Goal: Communication & Community: Answer question/provide support

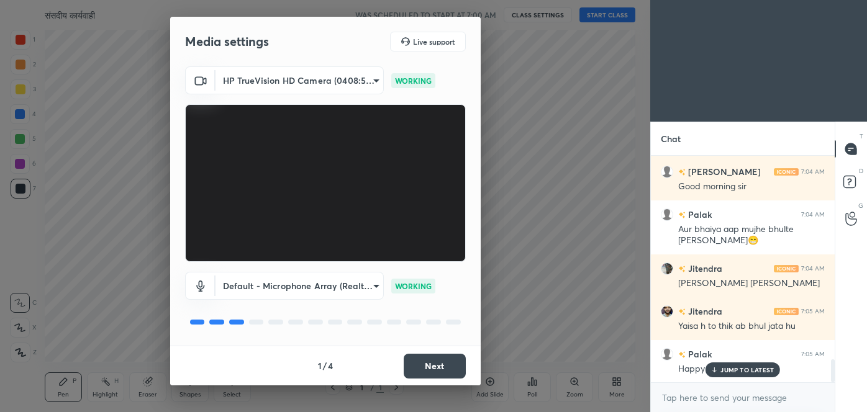
scroll to position [1984, 0]
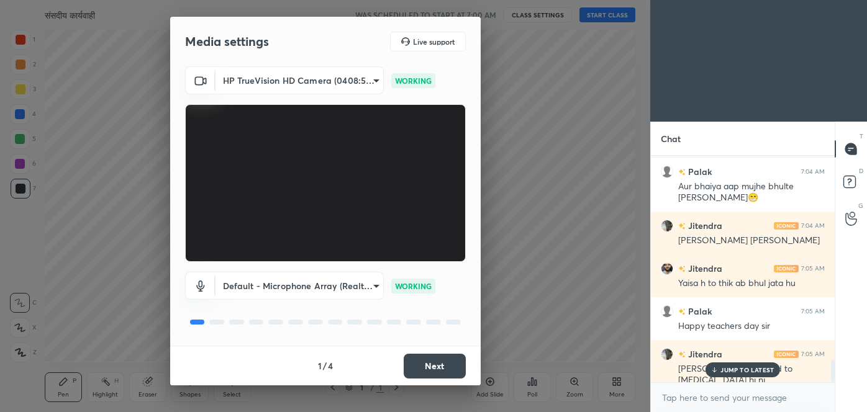
click at [462, 368] on button "Next" at bounding box center [435, 366] width 62 height 25
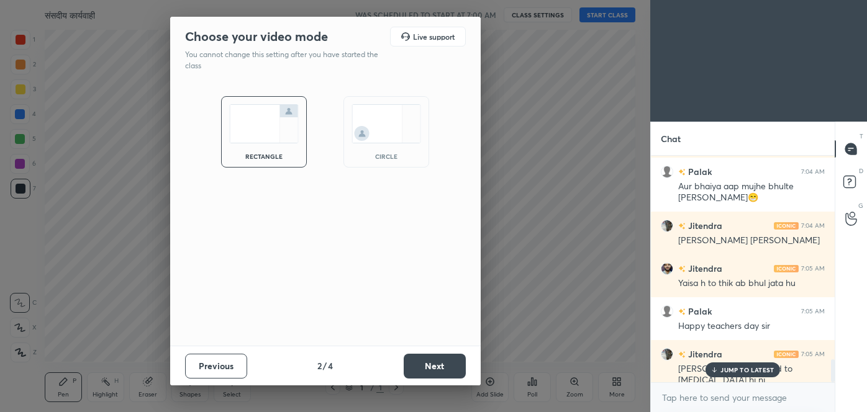
click at [462, 368] on button "Next" at bounding box center [435, 366] width 62 height 25
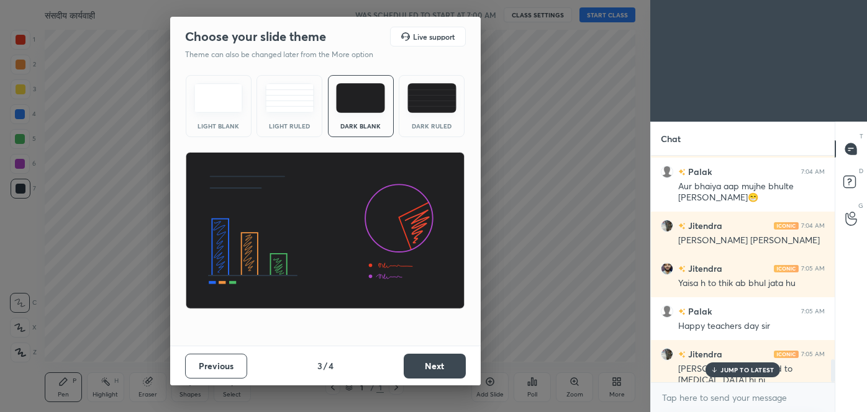
click at [462, 368] on button "Next" at bounding box center [435, 366] width 62 height 25
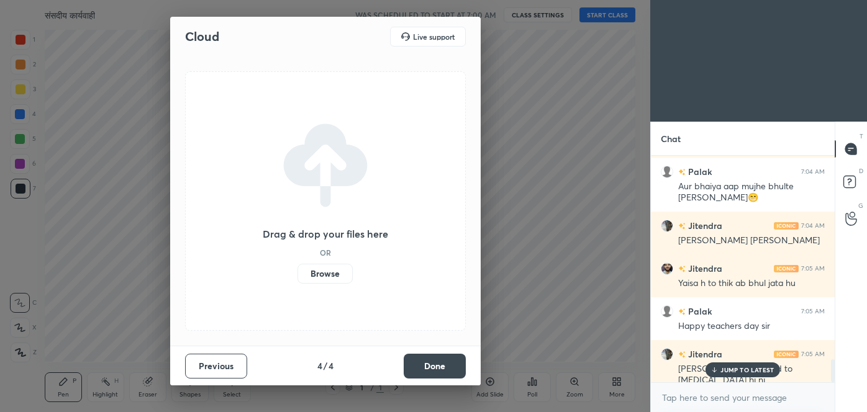
click at [462, 368] on button "Done" at bounding box center [435, 366] width 62 height 25
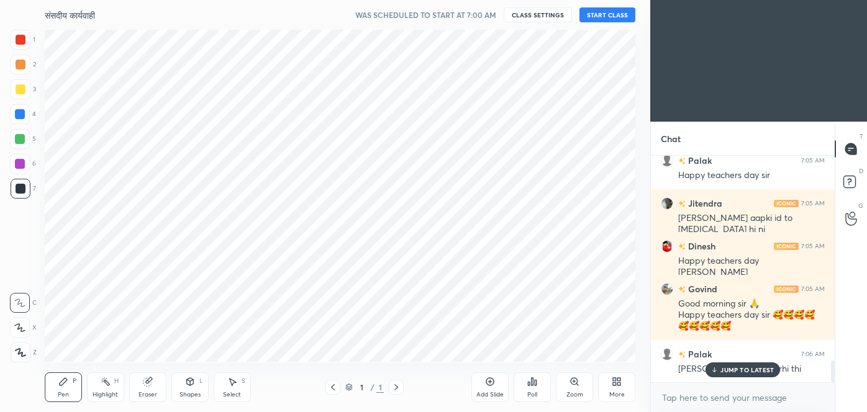
scroll to position [2178, 0]
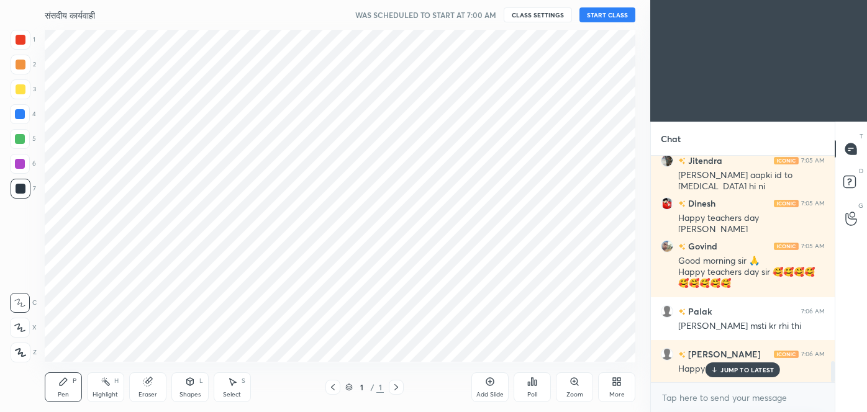
click at [614, 16] on button "START CLASS" at bounding box center [608, 14] width 56 height 15
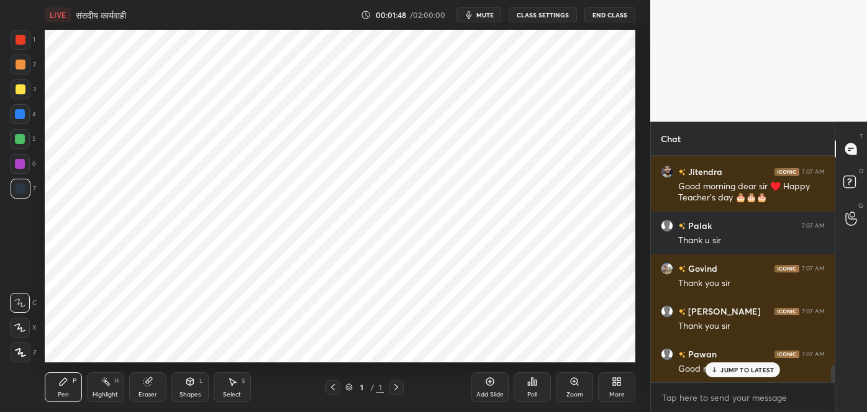
scroll to position [2897, 0]
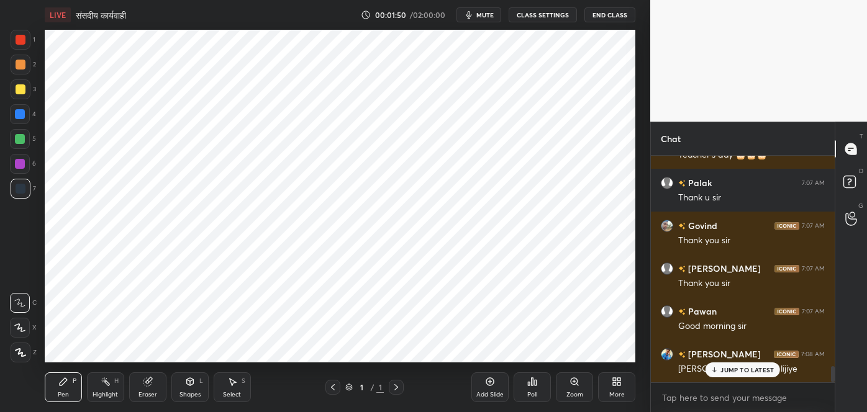
click at [726, 373] on p "JUMP TO LATEST" at bounding box center [747, 369] width 53 height 7
click at [624, 388] on div "More" at bounding box center [616, 388] width 37 height 30
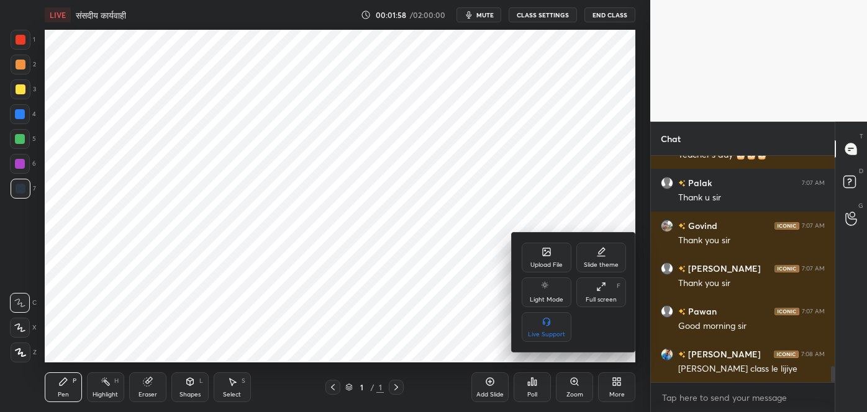
click at [546, 257] on div "Upload File" at bounding box center [547, 258] width 50 height 30
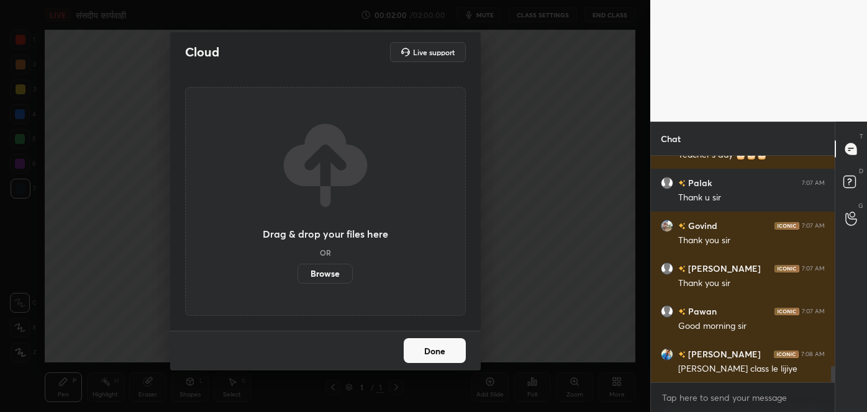
click at [327, 274] on label "Browse" at bounding box center [325, 274] width 55 height 20
click at [298, 274] on input "Browse" at bounding box center [298, 274] width 0 height 20
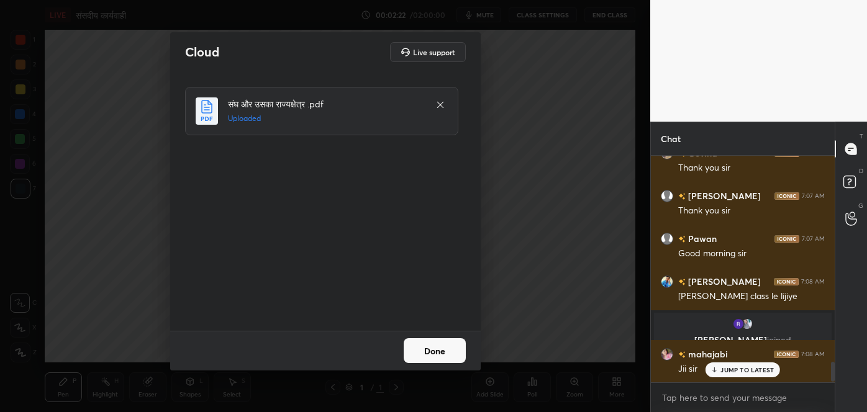
scroll to position [4, 3]
click at [425, 349] on button "Done" at bounding box center [435, 351] width 62 height 25
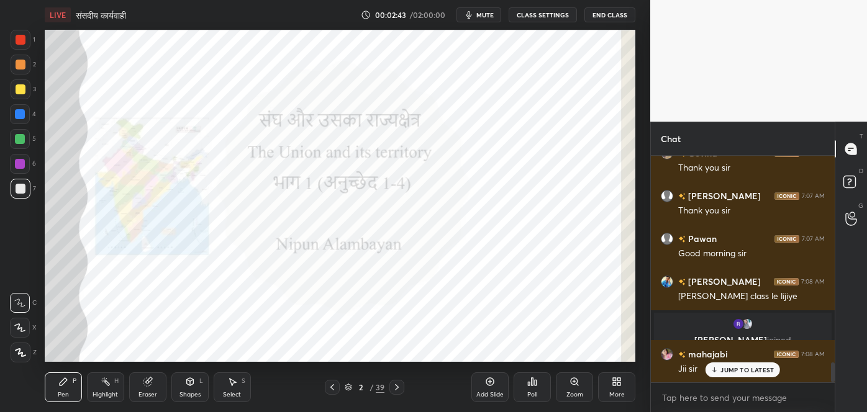
scroll to position [2344, 0]
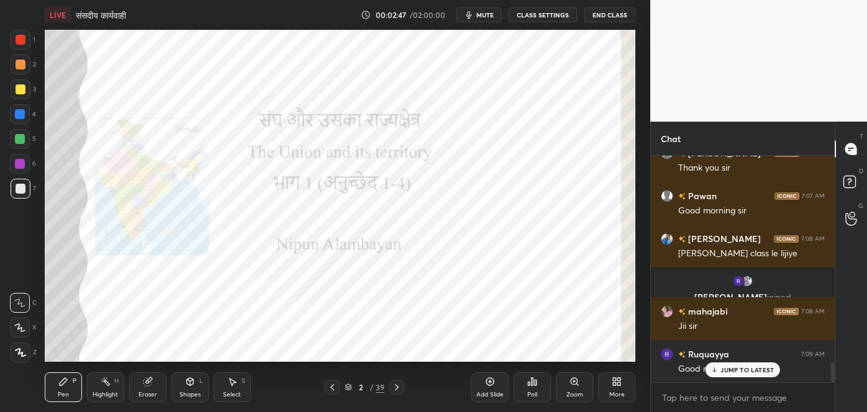
click at [722, 370] on p "JUMP TO LATEST" at bounding box center [747, 369] width 53 height 7
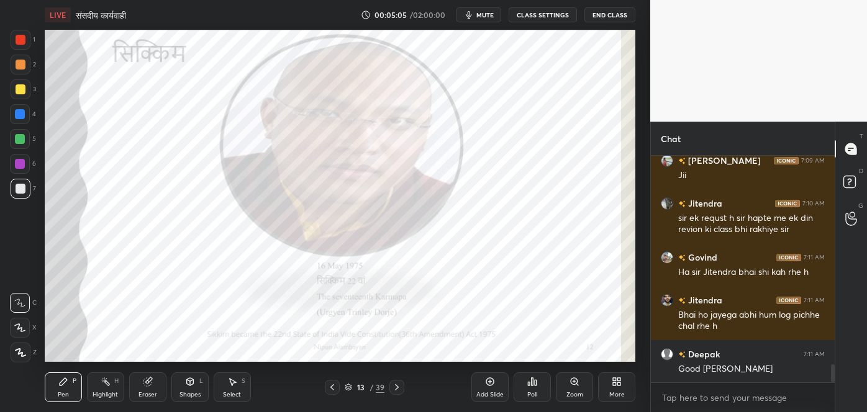
scroll to position [2624, 0]
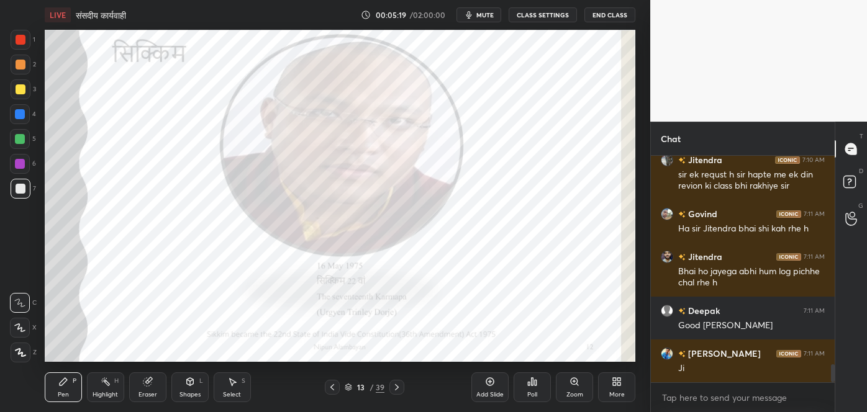
click at [490, 388] on div "Add Slide" at bounding box center [489, 388] width 37 height 30
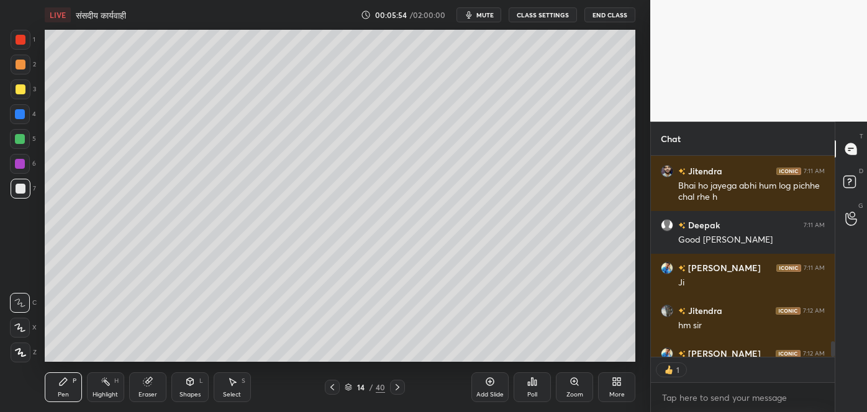
scroll to position [4, 3]
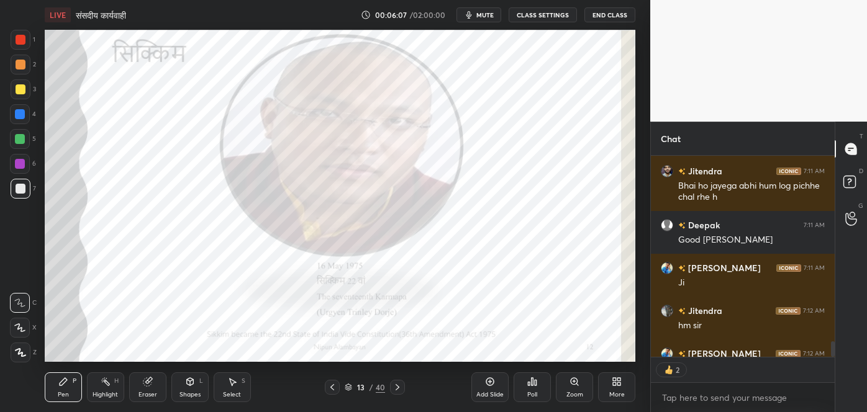
click at [492, 386] on icon at bounding box center [490, 382] width 10 height 10
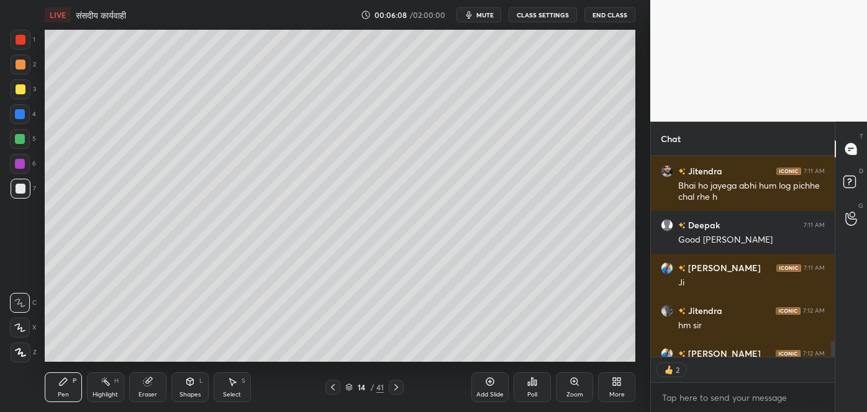
type textarea "x"
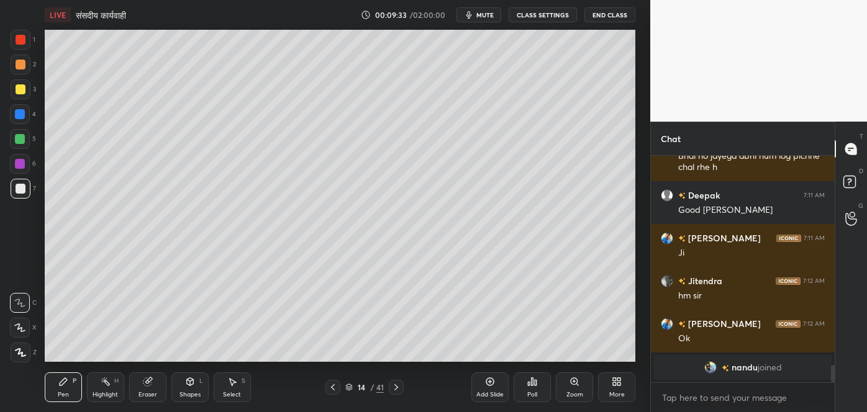
scroll to position [2769, 0]
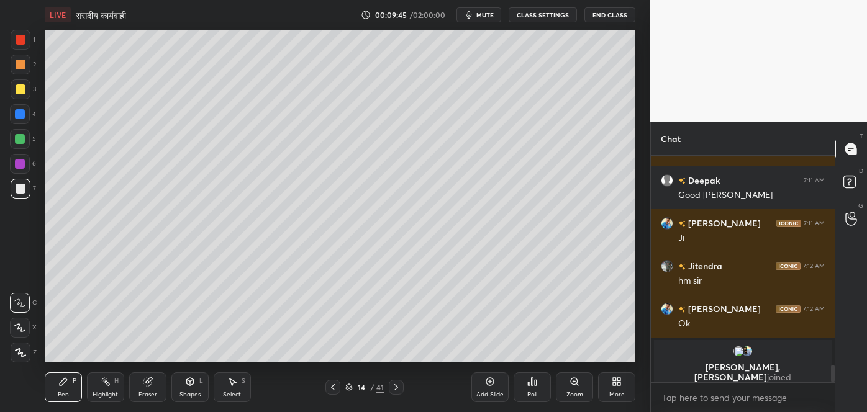
click at [489, 14] on span "mute" at bounding box center [484, 15] width 17 height 9
click at [489, 14] on span "unmute" at bounding box center [484, 15] width 27 height 9
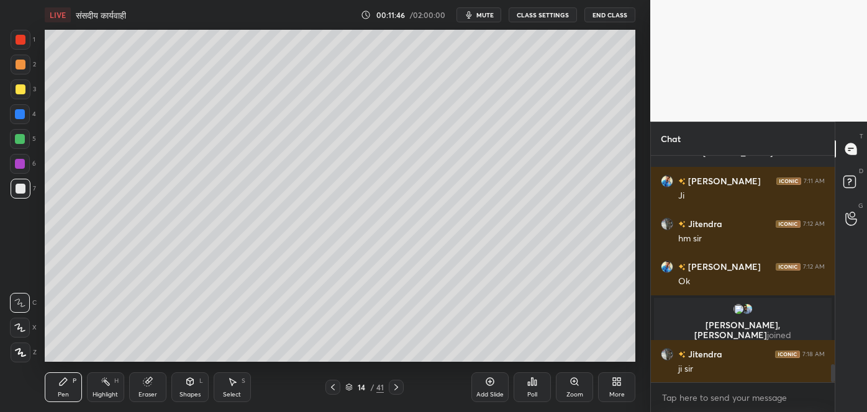
click at [21, 136] on div at bounding box center [20, 139] width 10 height 10
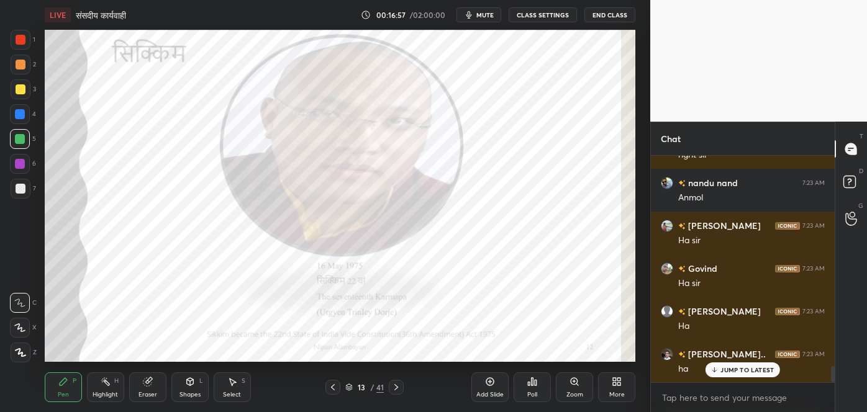
scroll to position [2977, 0]
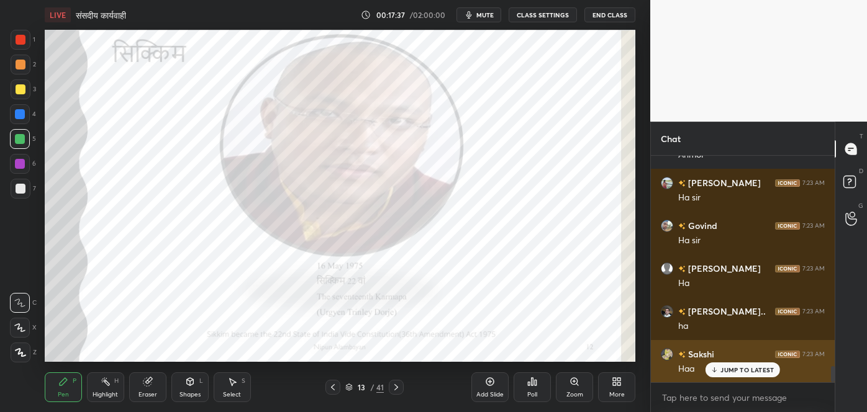
click at [747, 371] on p "JUMP TO LATEST" at bounding box center [747, 369] width 53 height 7
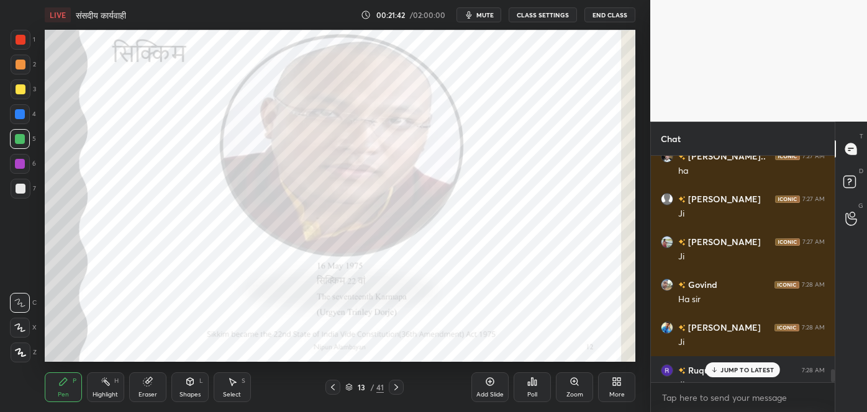
scroll to position [3662, 0]
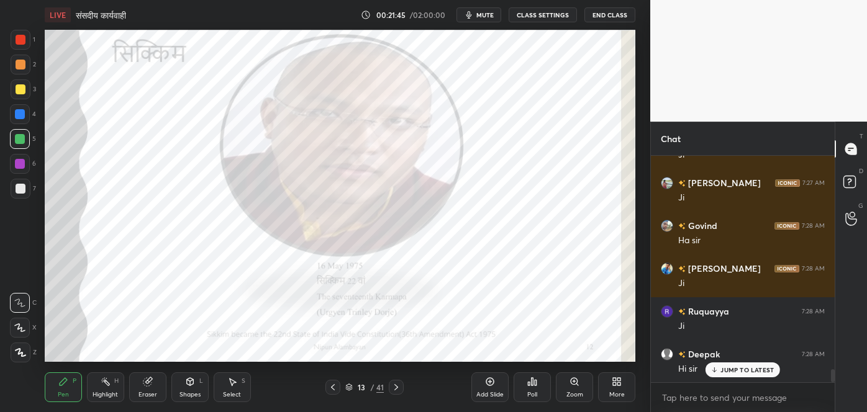
click at [752, 374] on div "JUMP TO LATEST" at bounding box center [743, 370] width 75 height 15
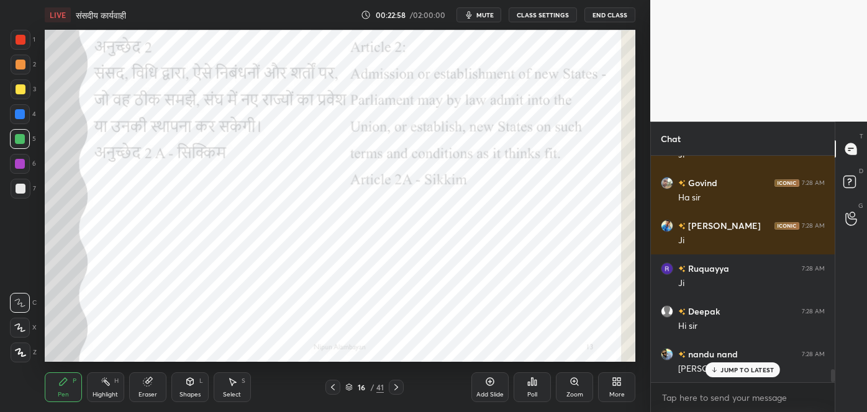
scroll to position [3748, 0]
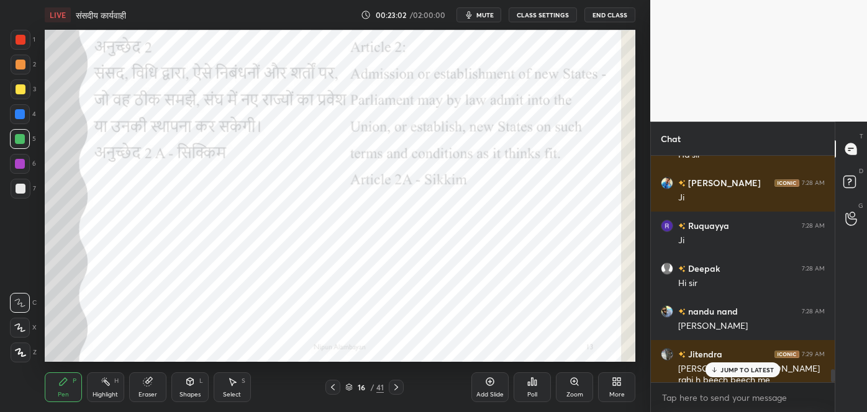
click at [752, 371] on p "JUMP TO LATEST" at bounding box center [747, 369] width 53 height 7
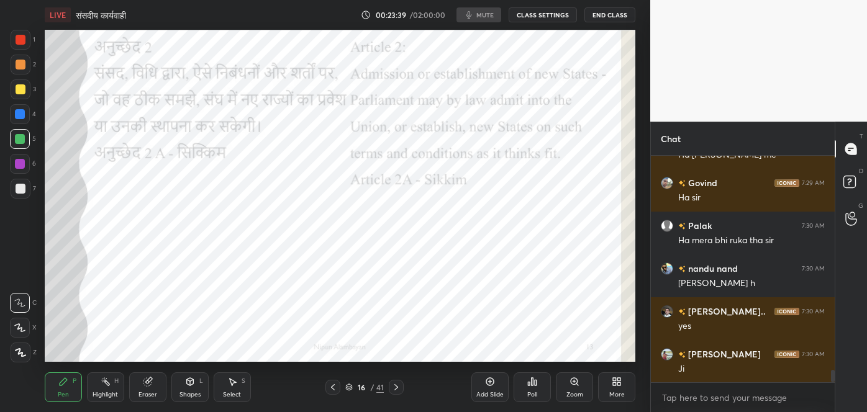
scroll to position [4048, 0]
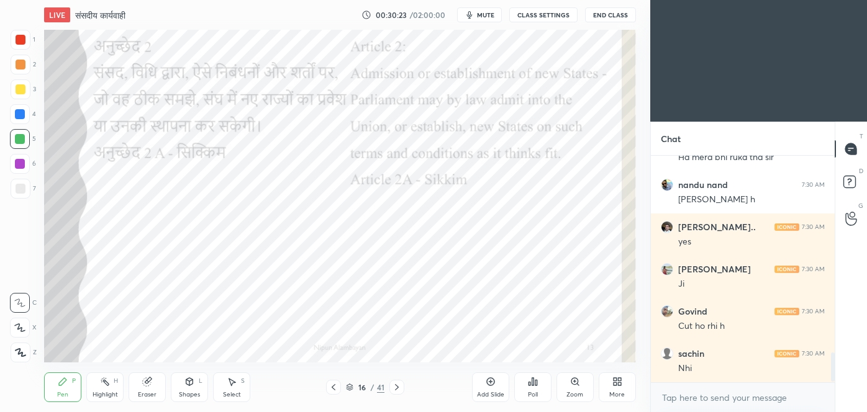
scroll to position [1542, 0]
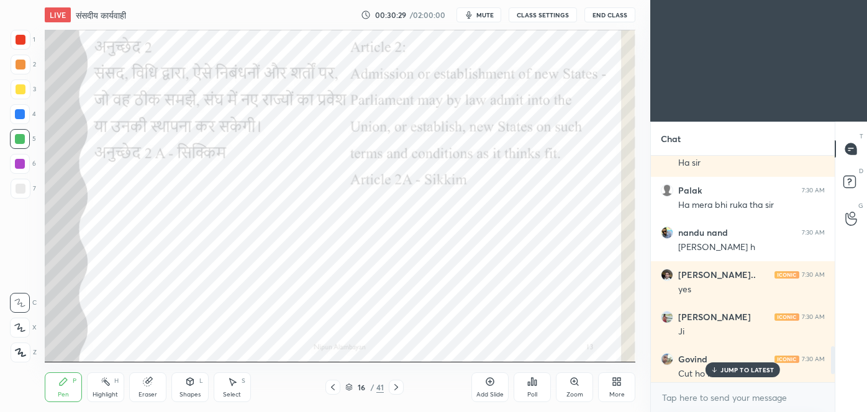
click at [745, 371] on p "JUMP TO LATEST" at bounding box center [747, 369] width 53 height 7
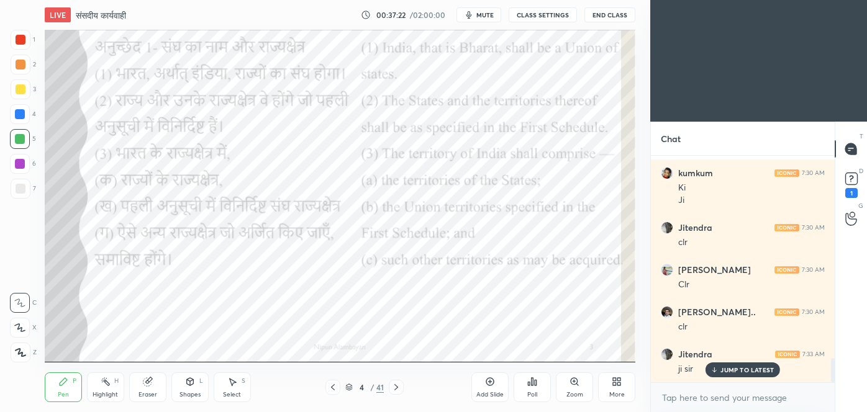
scroll to position [1919, 0]
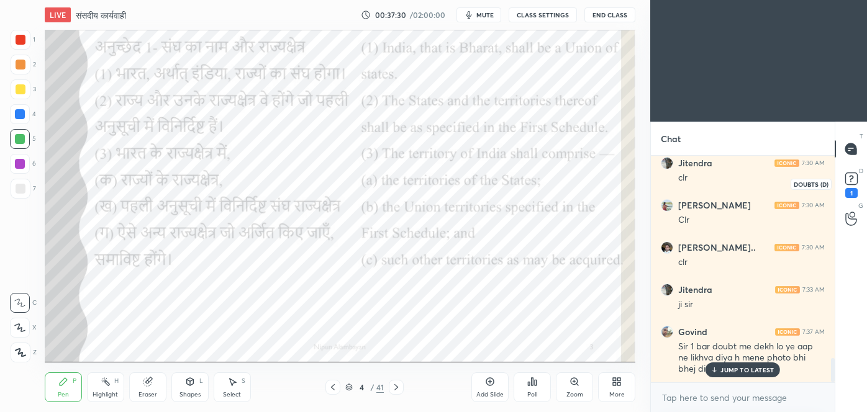
click at [853, 180] on rect at bounding box center [851, 179] width 12 height 12
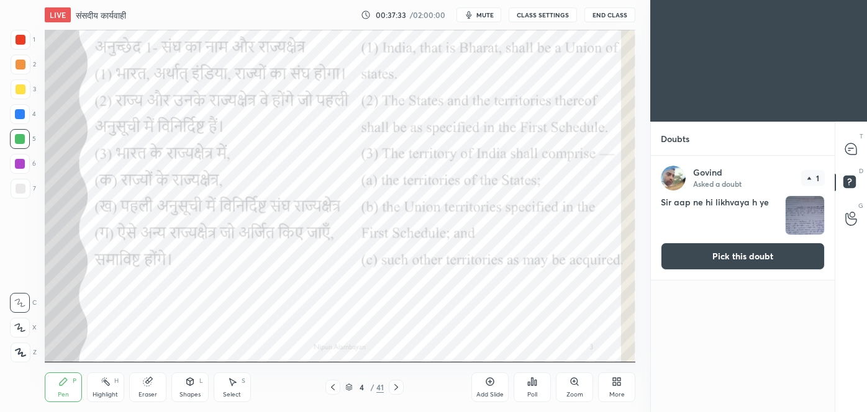
click at [760, 259] on button "Pick this doubt" at bounding box center [743, 256] width 164 height 27
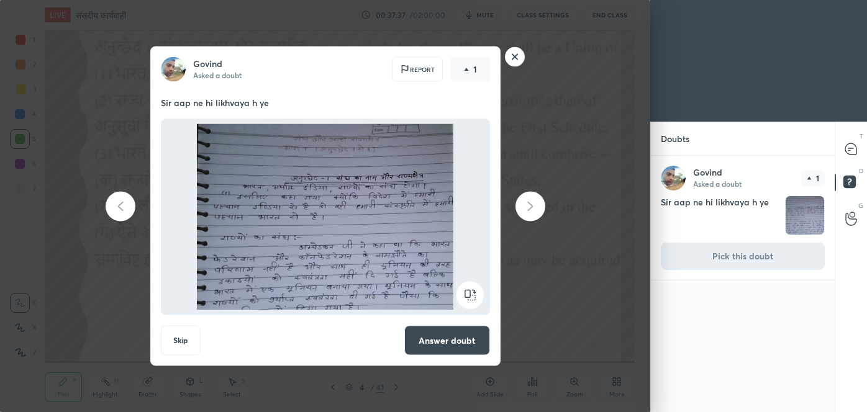
click at [518, 57] on rect at bounding box center [514, 56] width 19 height 19
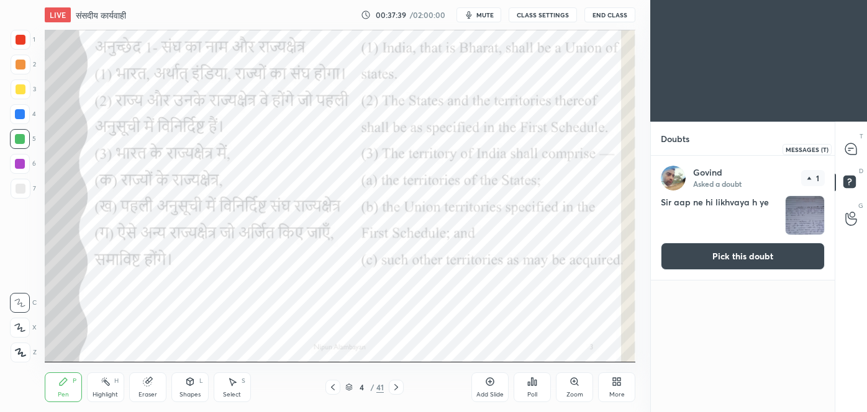
click at [850, 150] on icon at bounding box center [850, 148] width 11 height 11
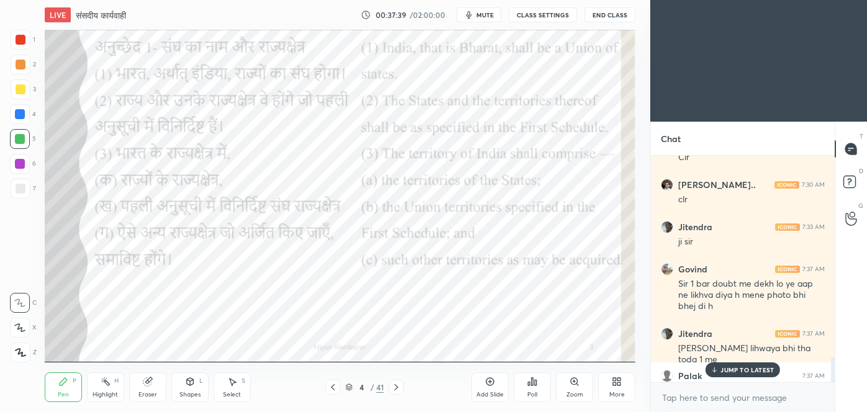
scroll to position [223, 180]
click at [750, 370] on p "JUMP TO LATEST" at bounding box center [747, 369] width 53 height 7
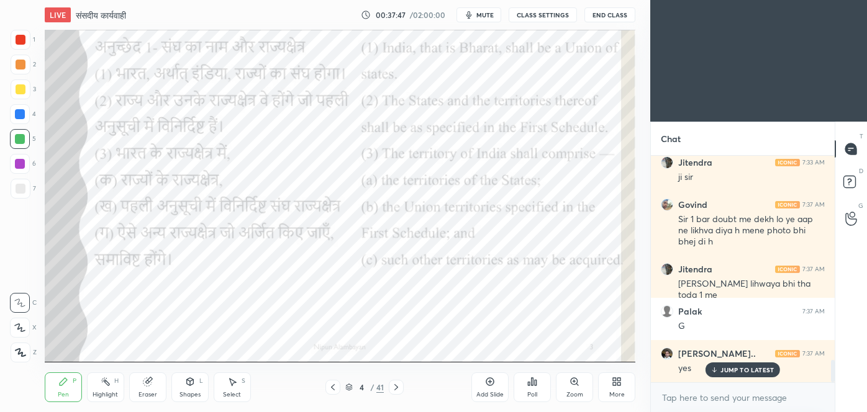
scroll to position [2088, 0]
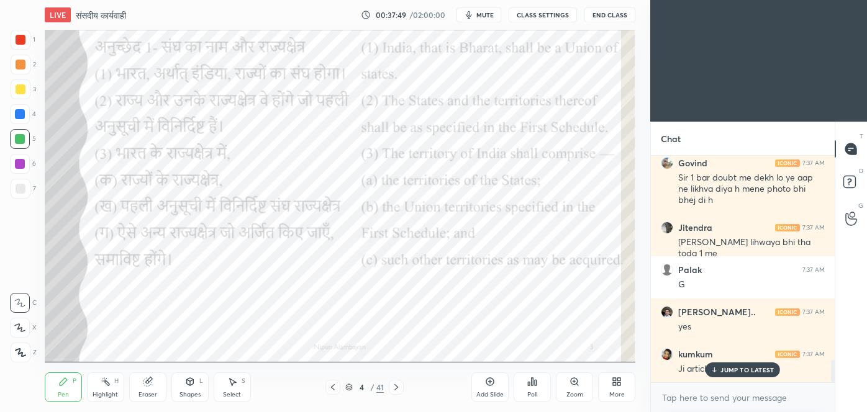
click at [750, 370] on p "JUMP TO LATEST" at bounding box center [747, 369] width 53 height 7
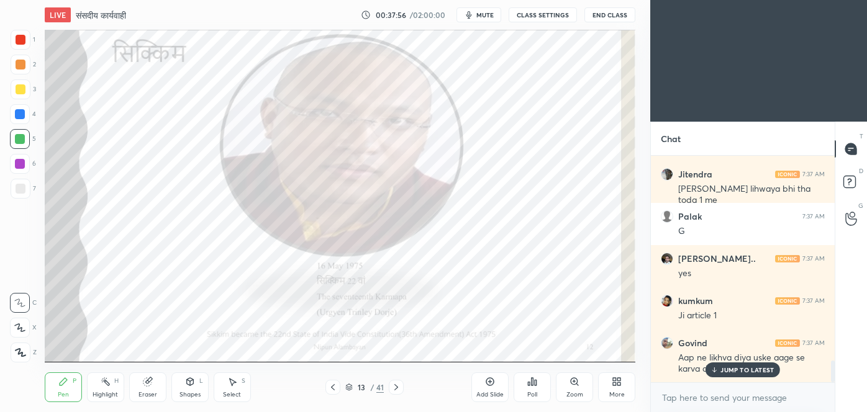
scroll to position [2185, 0]
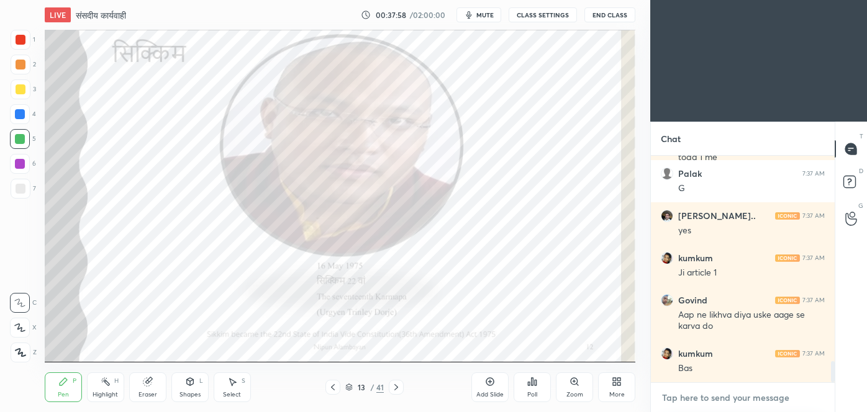
click at [706, 404] on textarea at bounding box center [743, 398] width 164 height 20
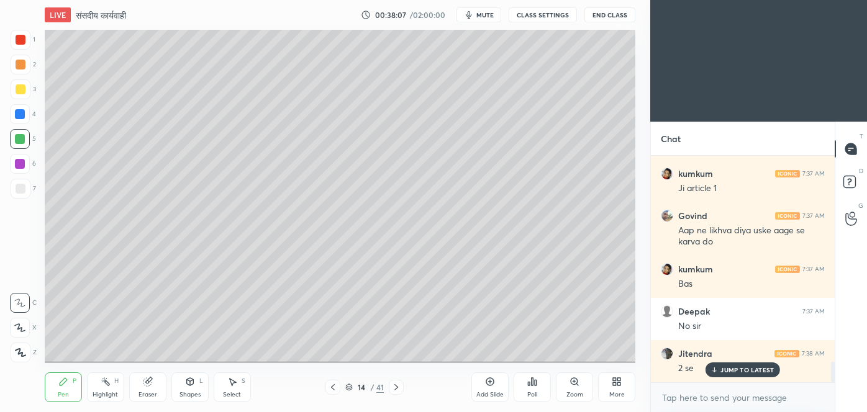
scroll to position [2311, 0]
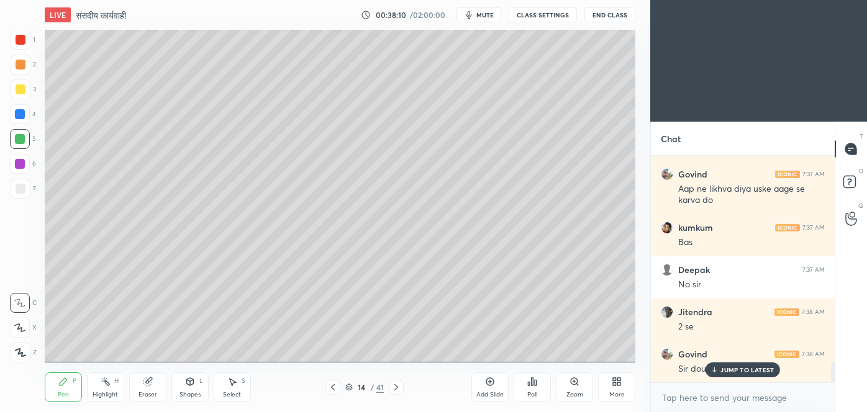
click at [735, 368] on p "JUMP TO LATEST" at bounding box center [747, 369] width 53 height 7
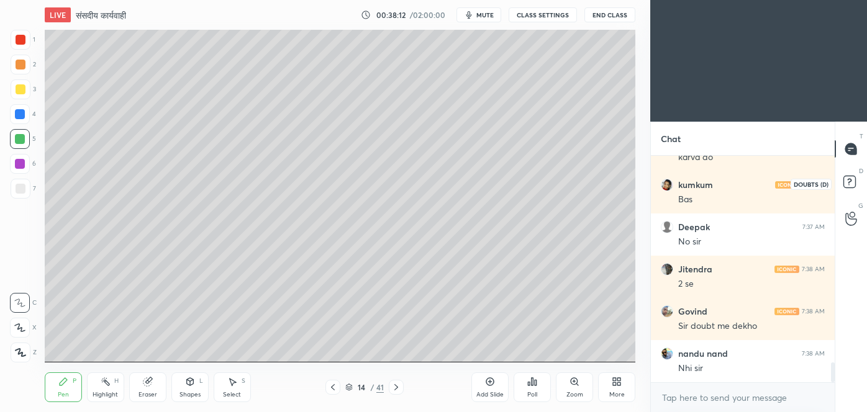
click at [850, 184] on rect at bounding box center [850, 182] width 12 height 12
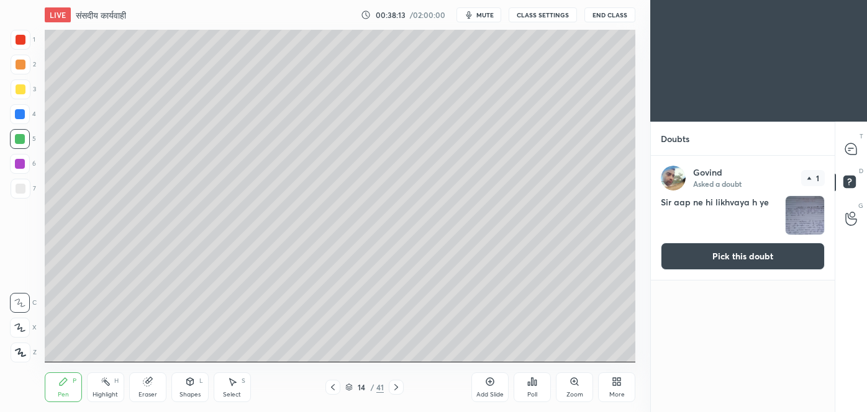
click at [744, 262] on button "Pick this doubt" at bounding box center [743, 256] width 164 height 27
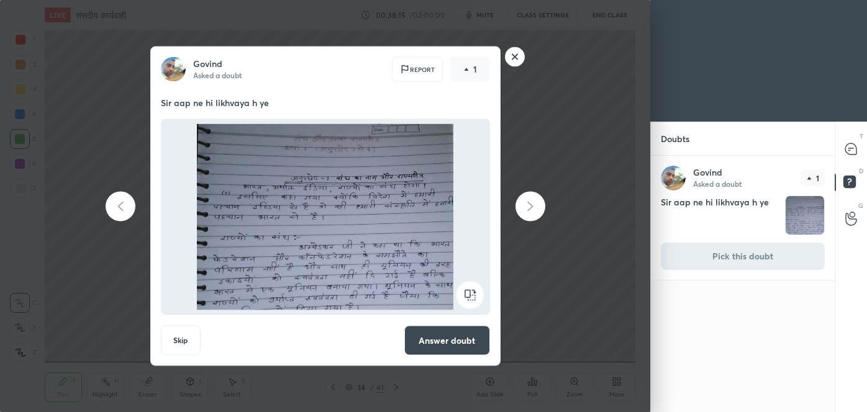
click at [452, 337] on button "Answer doubt" at bounding box center [447, 341] width 86 height 30
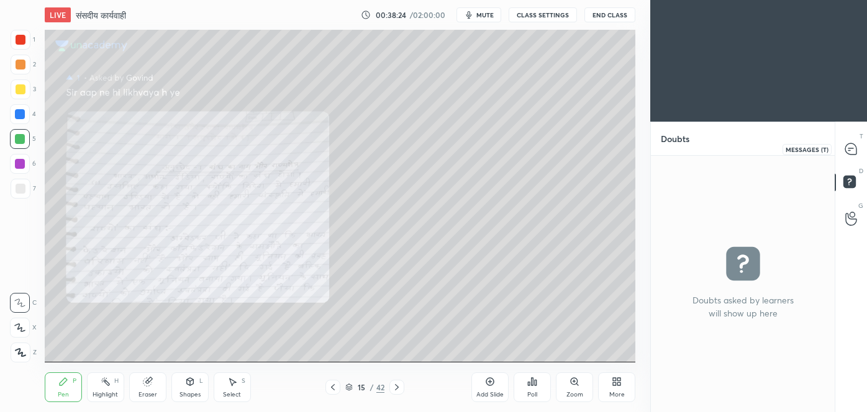
click at [847, 148] on icon at bounding box center [850, 148] width 11 height 11
type textarea "x"
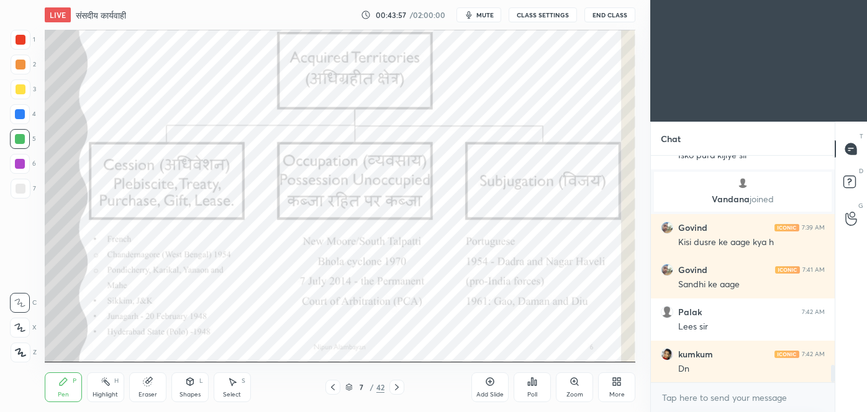
scroll to position [2747, 0]
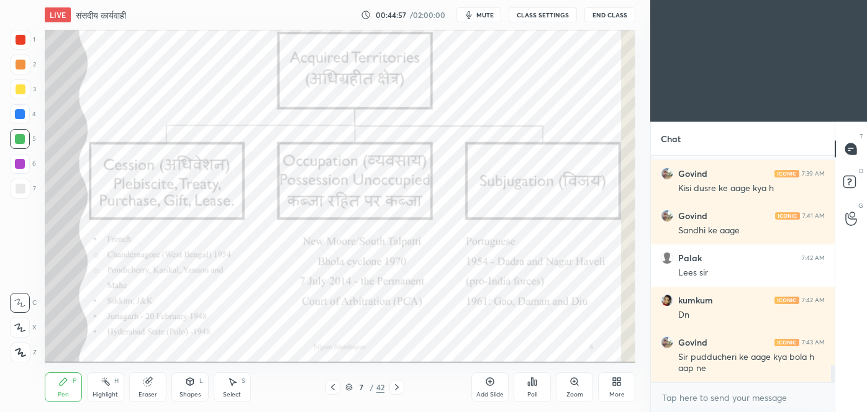
click at [474, 11] on icon "button" at bounding box center [469, 15] width 10 height 10
click at [474, 11] on span "unmute" at bounding box center [484, 15] width 27 height 9
click at [474, 11] on icon "button" at bounding box center [469, 15] width 10 height 10
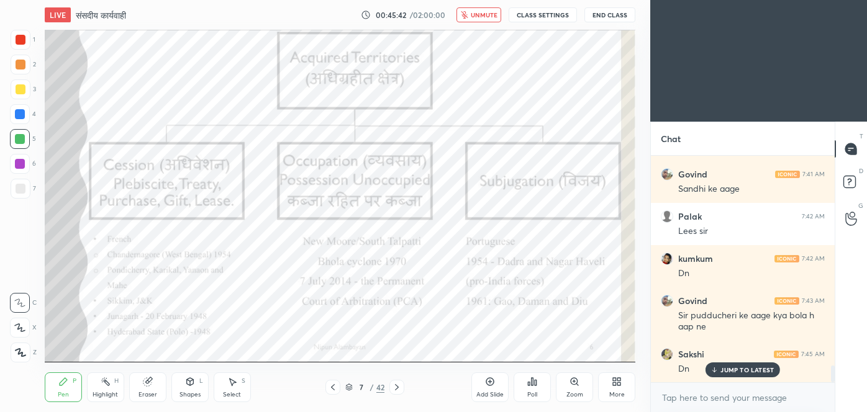
click at [106, 403] on div "Pen P Highlight H Eraser Shapes L Select S 7 / 42 Add Slide Poll Zoom More" at bounding box center [340, 388] width 591 height 50
drag, startPoint x: 148, startPoint y: 392, endPoint x: 140, endPoint y: 391, distance: 8.1
click at [145, 392] on div "Eraser" at bounding box center [148, 395] width 19 height 6
drag, startPoint x: 20, startPoint y: 355, endPoint x: 33, endPoint y: 355, distance: 13.0
click at [23, 356] on span "Erase all" at bounding box center [20, 352] width 19 height 9
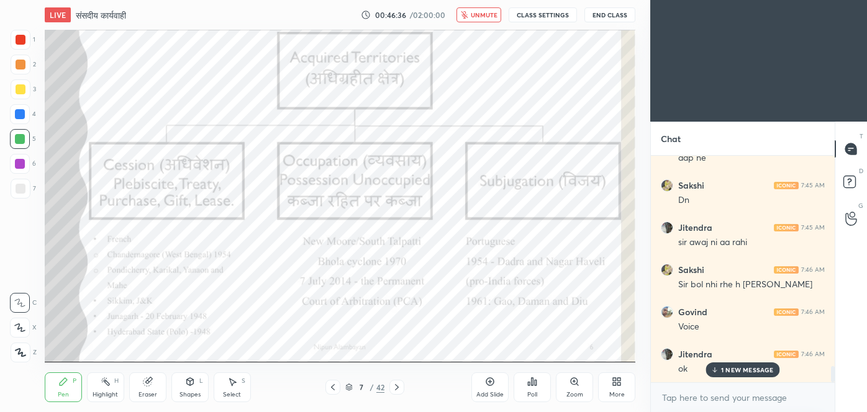
scroll to position [3001, 0]
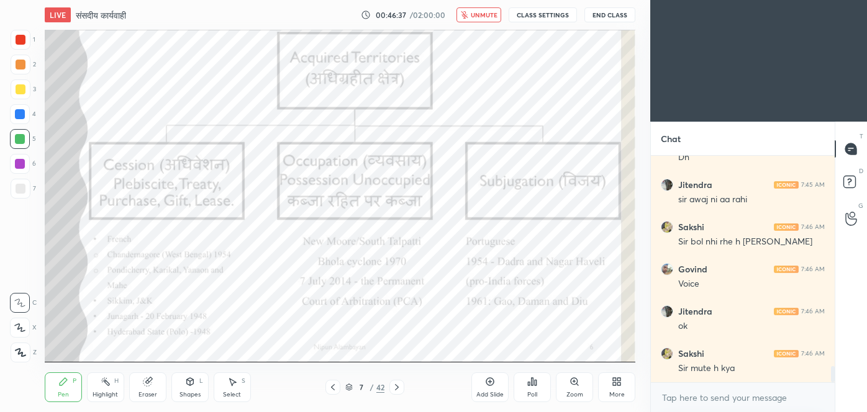
click at [477, 17] on span "unmute" at bounding box center [484, 15] width 27 height 9
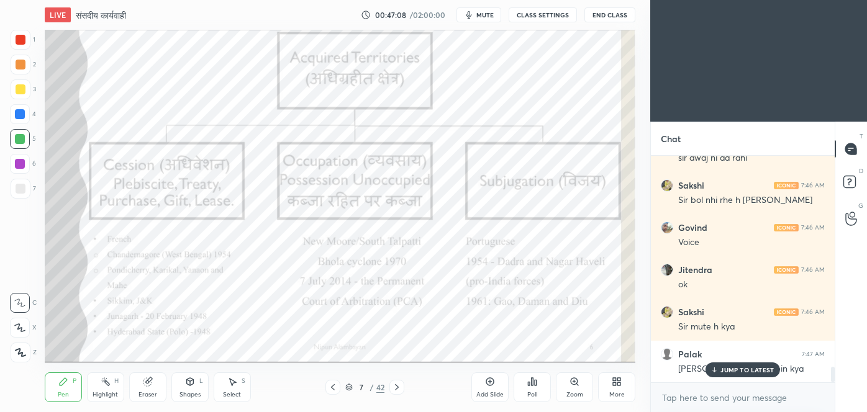
scroll to position [3087, 0]
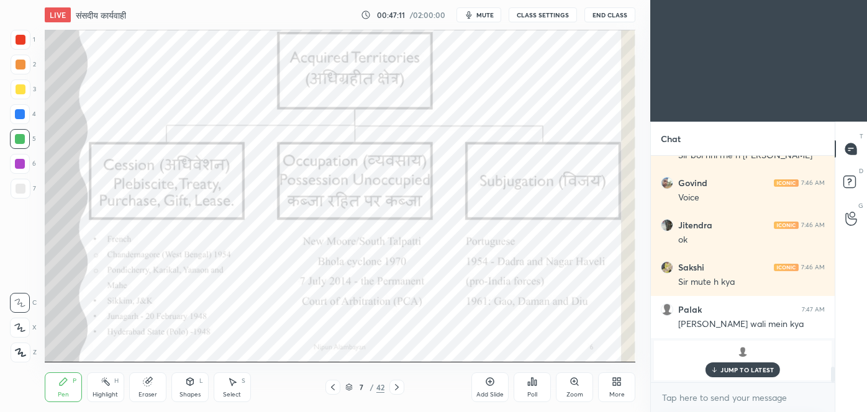
click at [734, 371] on p "JUMP TO LATEST" at bounding box center [747, 369] width 53 height 7
click at [486, 12] on span "mute" at bounding box center [484, 15] width 17 height 9
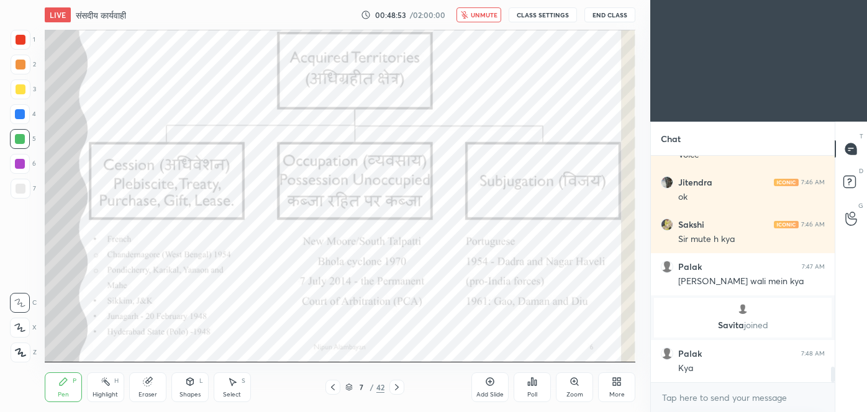
scroll to position [3172, 0]
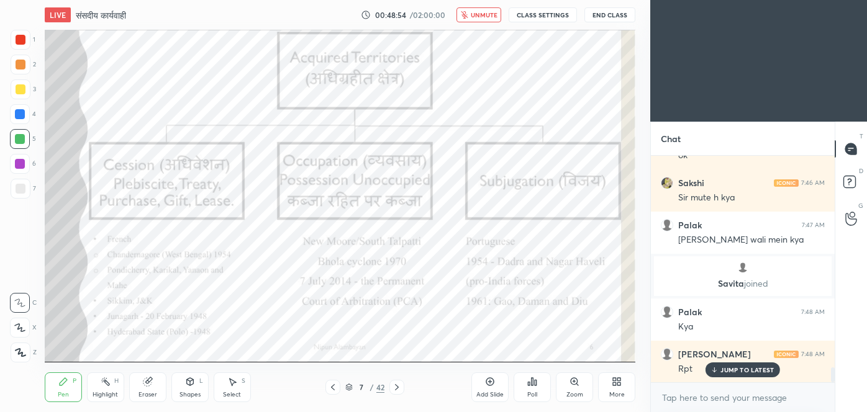
click at [484, 15] on span "unmute" at bounding box center [484, 15] width 27 height 9
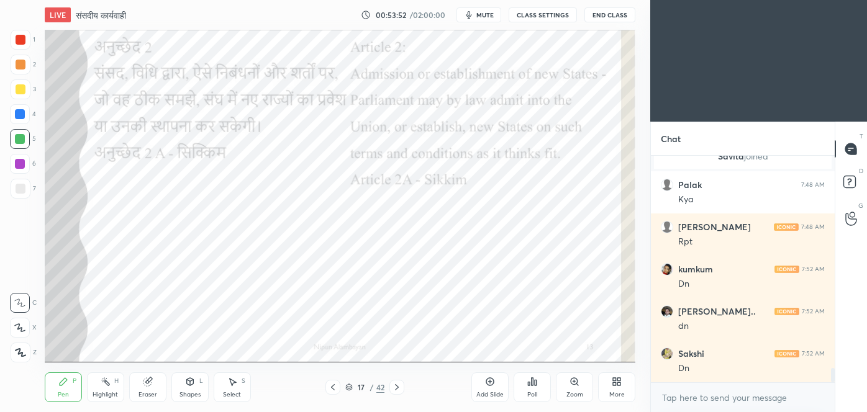
scroll to position [3341, 0]
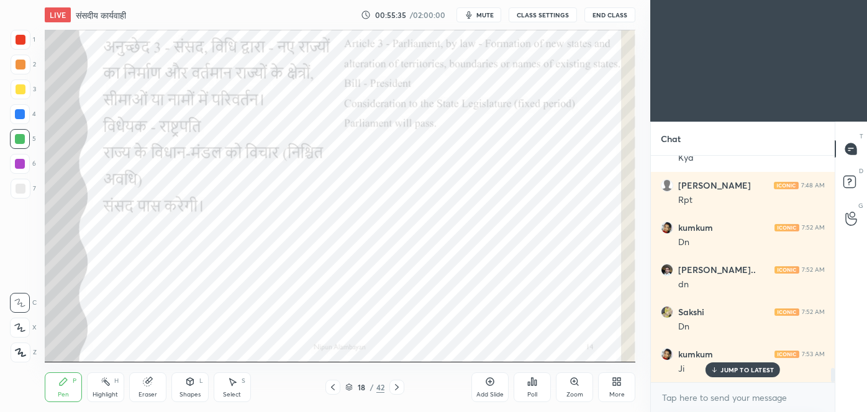
click at [477, 17] on button "mute" at bounding box center [479, 14] width 45 height 15
click at [477, 17] on span "unmute" at bounding box center [484, 15] width 27 height 9
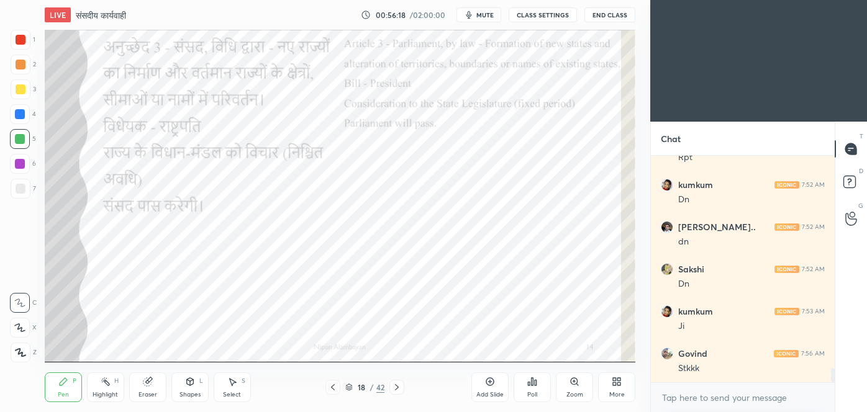
scroll to position [3395, 0]
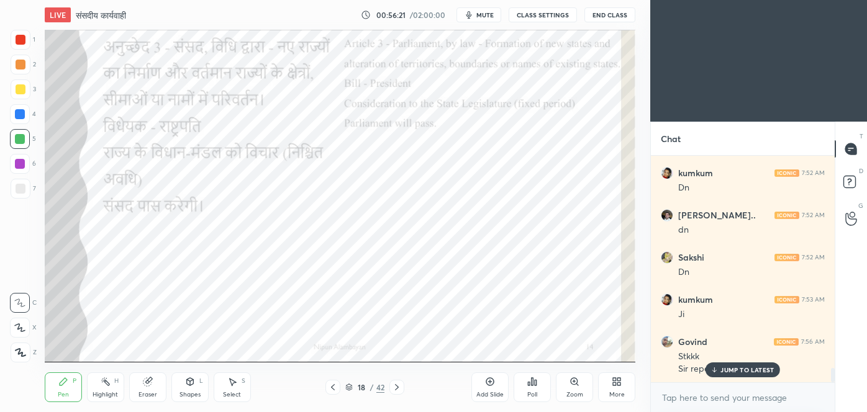
click at [723, 373] on p "JUMP TO LATEST" at bounding box center [747, 369] width 53 height 7
click at [485, 14] on span "mute" at bounding box center [484, 15] width 17 height 9
click at [485, 14] on span "unmute" at bounding box center [484, 15] width 27 height 9
click at [485, 14] on span "mute" at bounding box center [484, 15] width 17 height 9
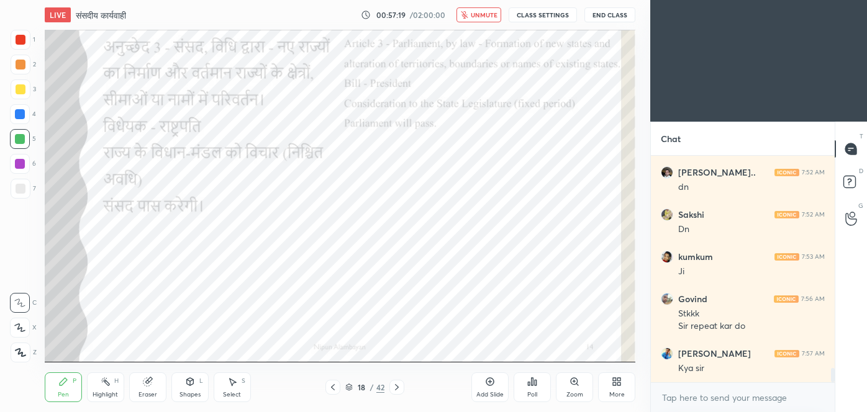
click at [485, 14] on span "unmute" at bounding box center [484, 15] width 27 height 9
click at [485, 14] on span "mute" at bounding box center [484, 15] width 17 height 9
click at [485, 14] on span "unmute" at bounding box center [484, 15] width 27 height 9
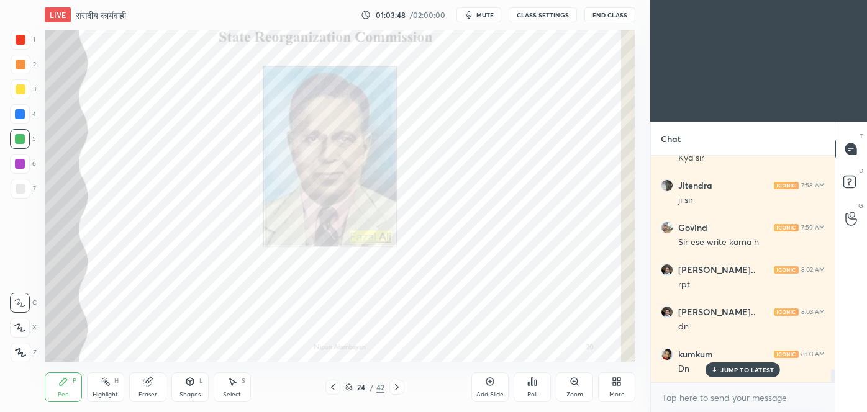
scroll to position [3692, 0]
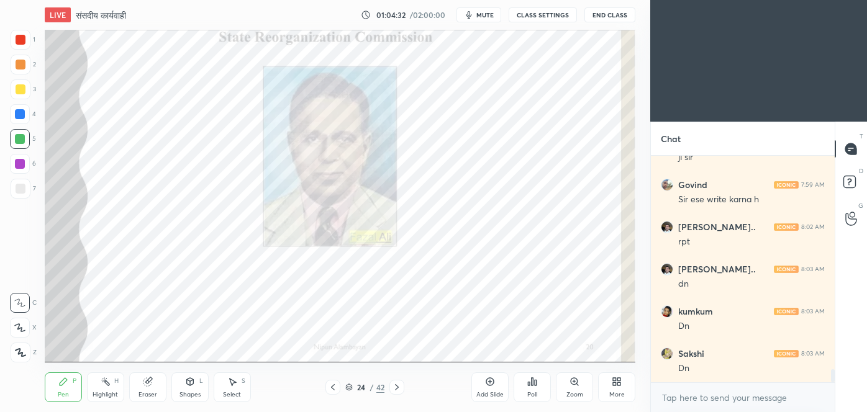
drag, startPoint x: 484, startPoint y: 19, endPoint x: 491, endPoint y: 18, distance: 6.2
click at [484, 18] on span "mute" at bounding box center [484, 15] width 17 height 9
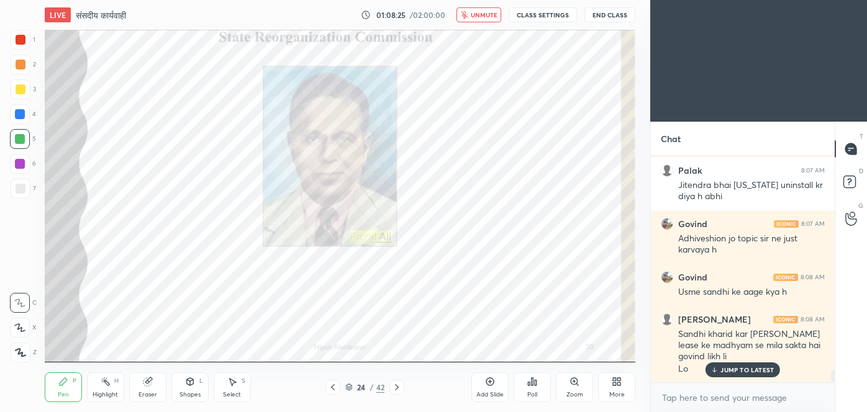
scroll to position [4184, 0]
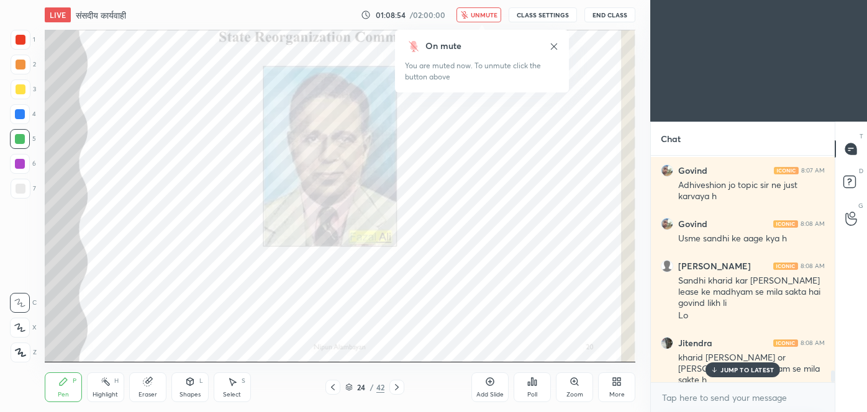
click at [495, 17] on span "unmute" at bounding box center [484, 15] width 27 height 9
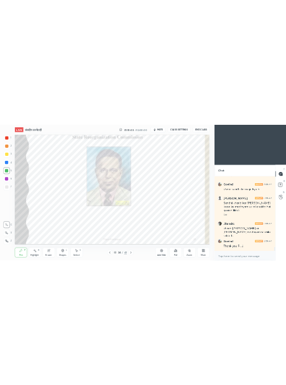
scroll to position [4269, 0]
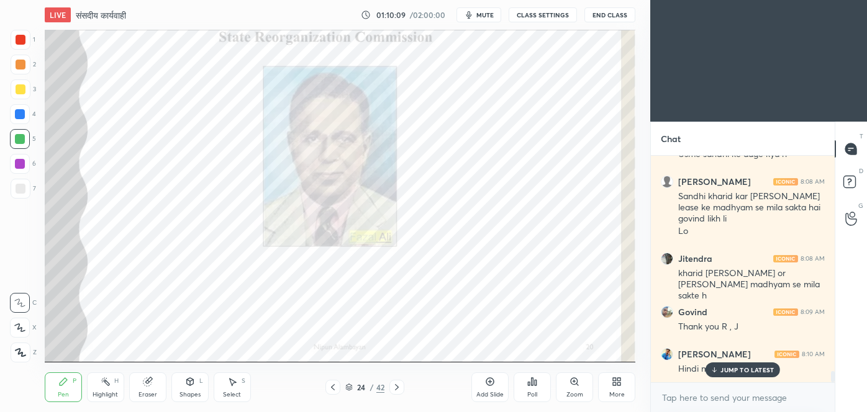
click at [734, 369] on p "JUMP TO LATEST" at bounding box center [747, 369] width 53 height 7
click at [0, 97] on div "1 2 3 4 5 6 7 C X Z C X Z E E Erase all H H" at bounding box center [20, 196] width 40 height 332
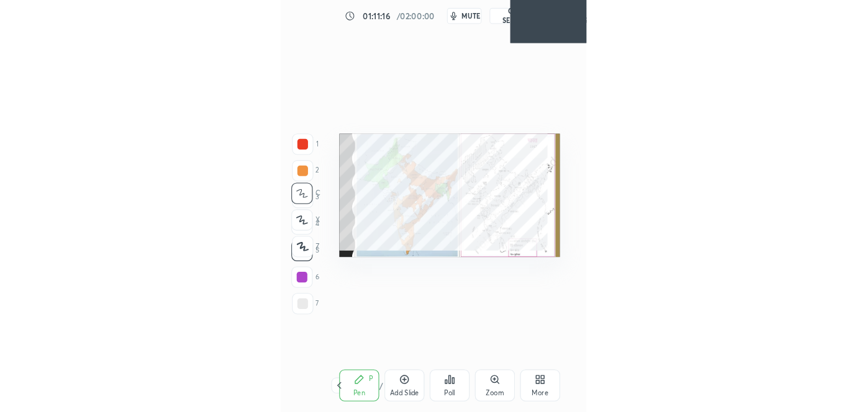
scroll to position [306, 236]
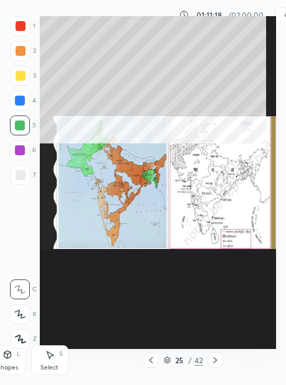
type textarea "x"
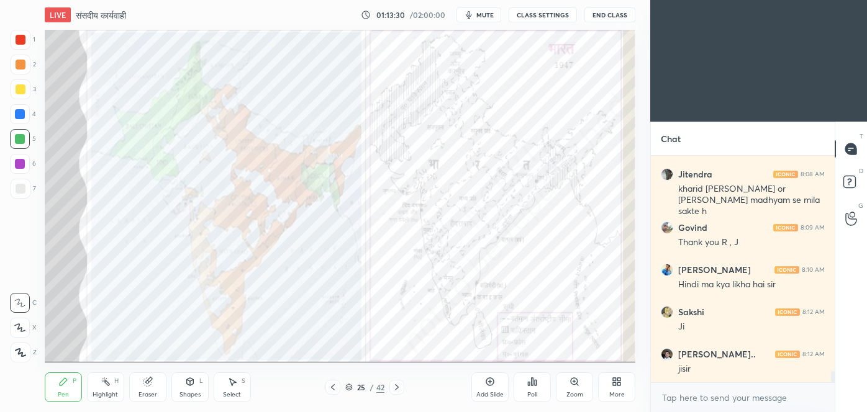
scroll to position [4407, 0]
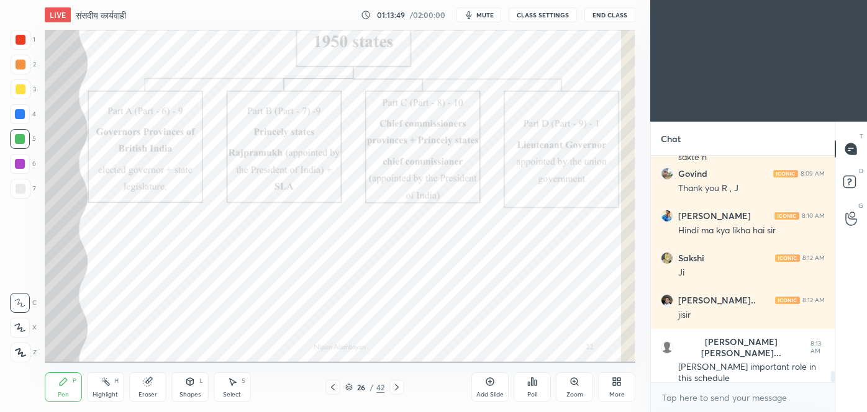
click at [484, 19] on span "mute" at bounding box center [484, 15] width 17 height 9
click at [475, 17] on span "unmute" at bounding box center [484, 15] width 27 height 9
click at [474, 14] on icon "button" at bounding box center [469, 15] width 10 height 10
click at [483, 17] on span "unmute" at bounding box center [484, 15] width 27 height 9
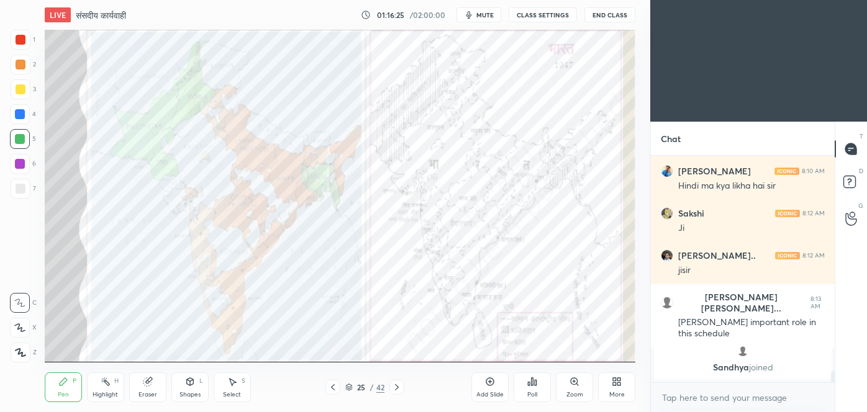
click at [19, 116] on div at bounding box center [20, 114] width 10 height 10
click at [23, 164] on div at bounding box center [20, 164] width 10 height 10
click at [398, 391] on icon at bounding box center [397, 388] width 10 height 10
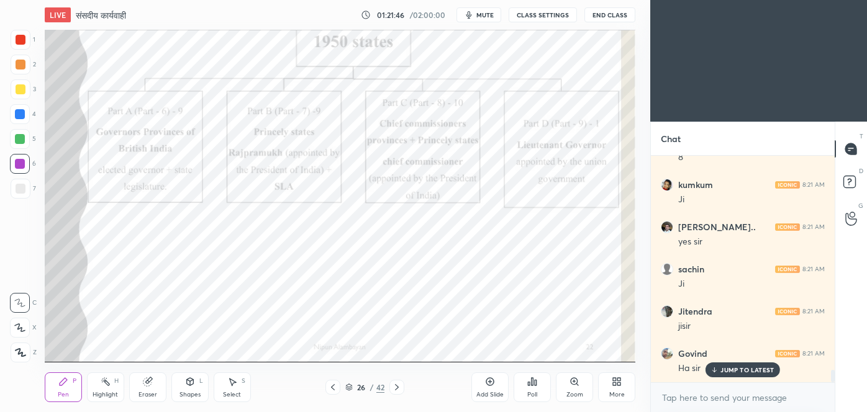
scroll to position [3847, 0]
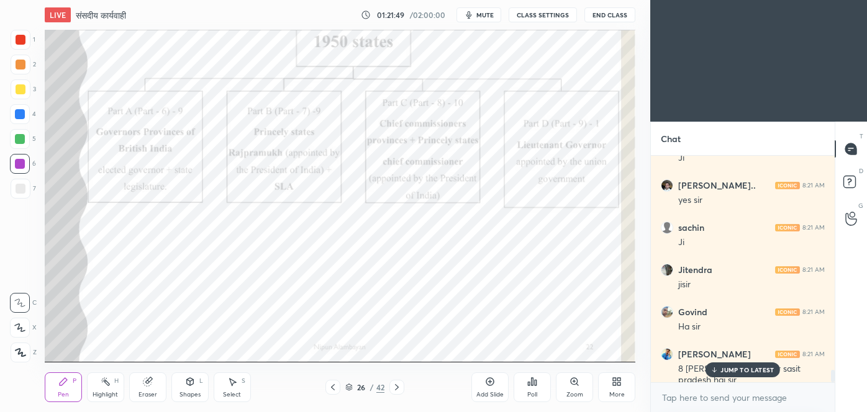
click at [744, 368] on p "JUMP TO LATEST" at bounding box center [747, 369] width 53 height 7
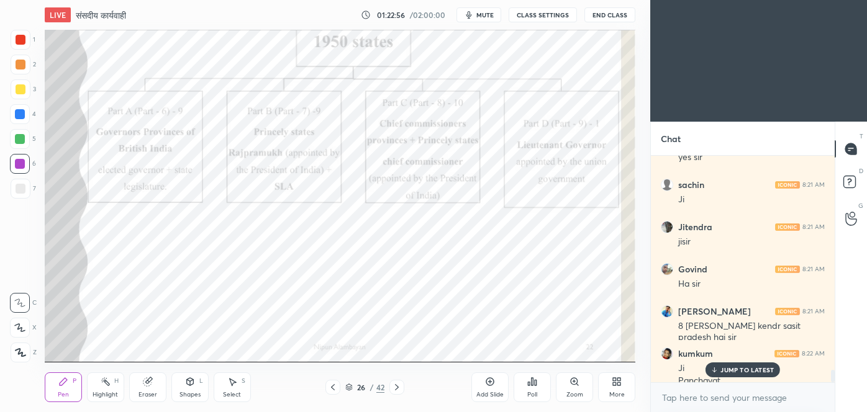
scroll to position [3902, 0]
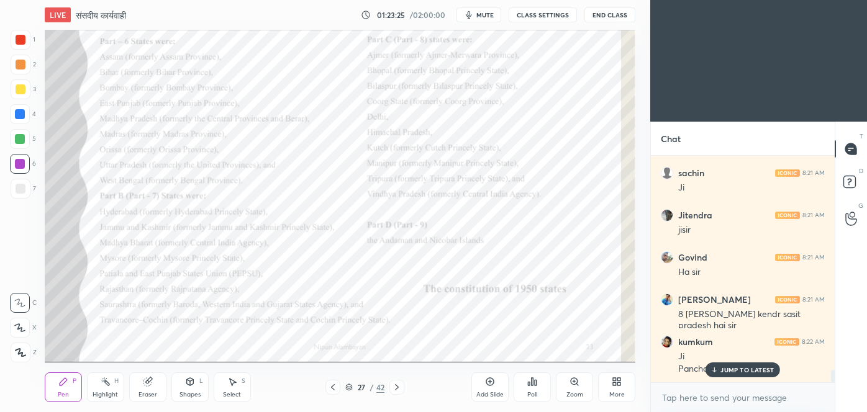
click at [492, 392] on div "Add Slide" at bounding box center [489, 395] width 27 height 6
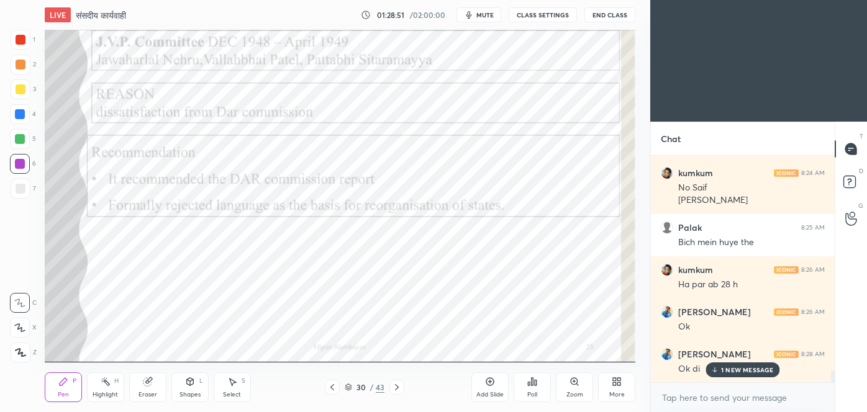
scroll to position [4253, 0]
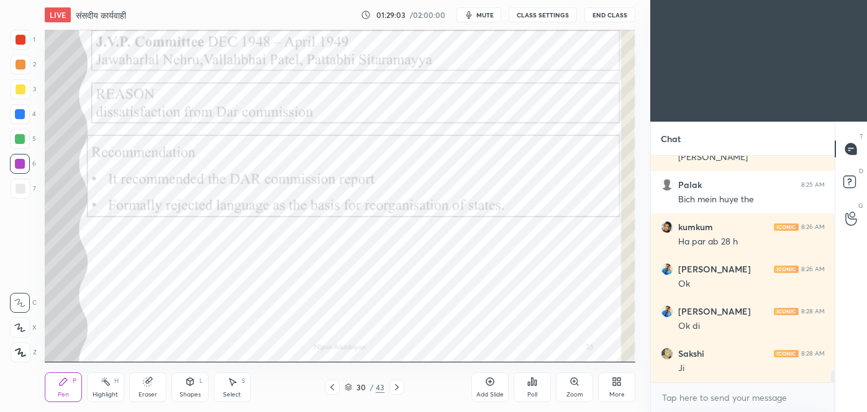
click at [481, 14] on span "mute" at bounding box center [484, 15] width 17 height 9
click at [481, 14] on span "unmute" at bounding box center [484, 15] width 27 height 9
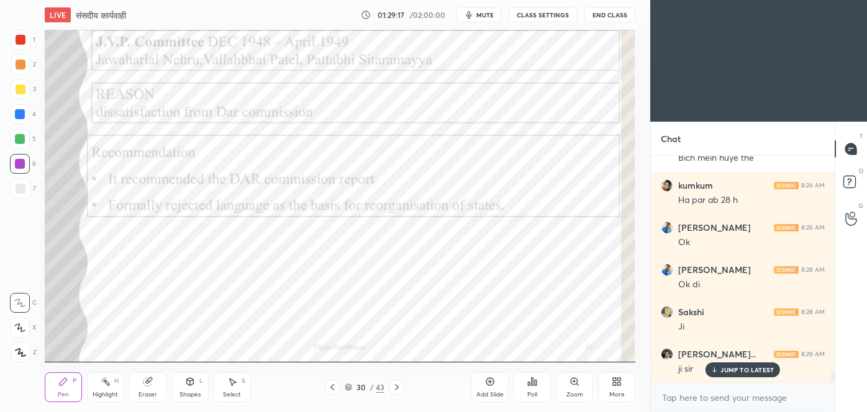
click at [481, 14] on span "mute" at bounding box center [484, 15] width 17 height 9
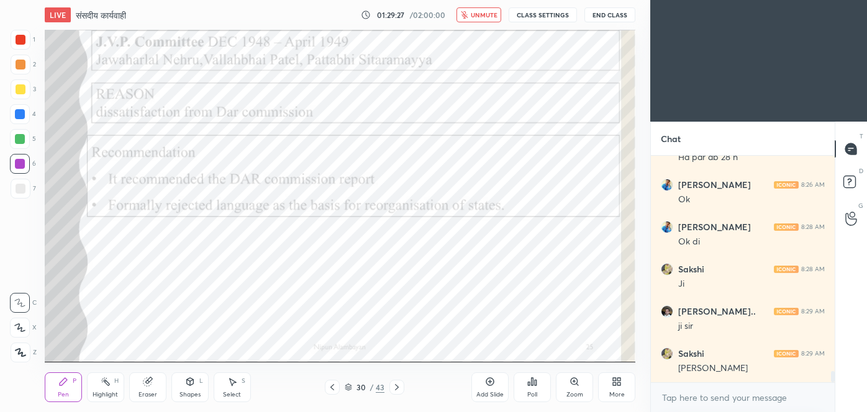
click at [481, 14] on span "unmute" at bounding box center [484, 15] width 27 height 9
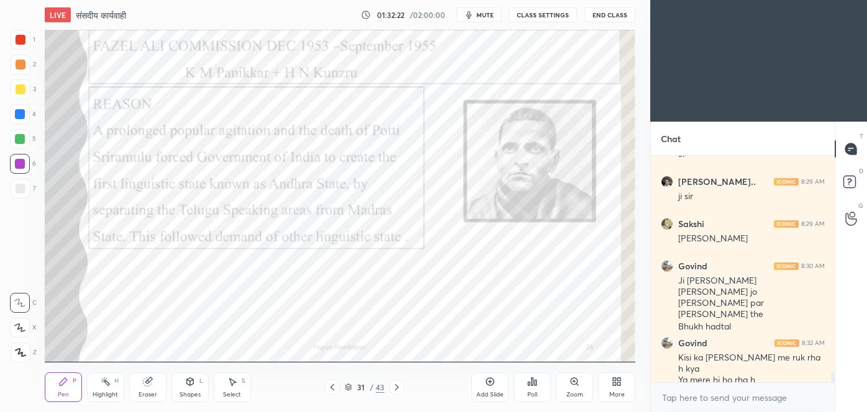
scroll to position [4510, 0]
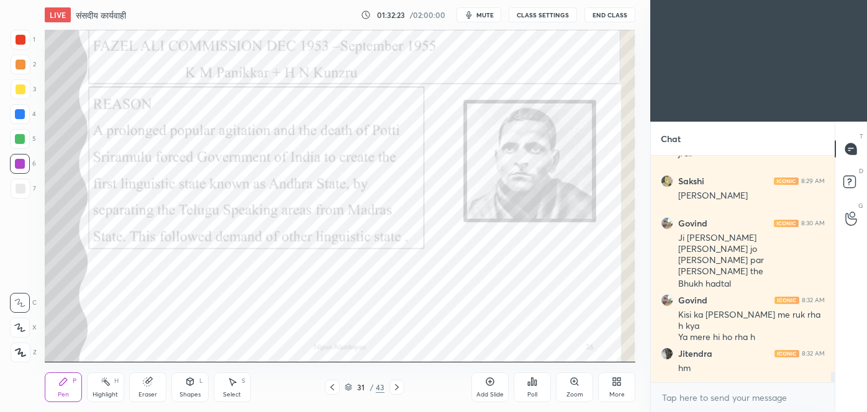
click at [493, 386] on icon at bounding box center [490, 382] width 10 height 10
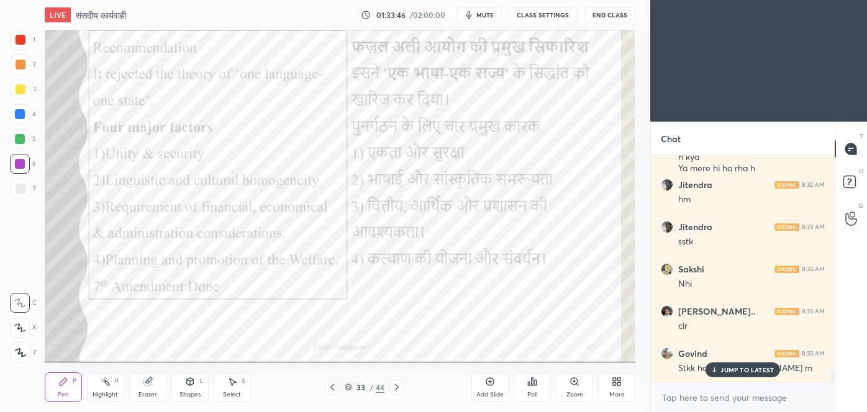
scroll to position [4721, 0]
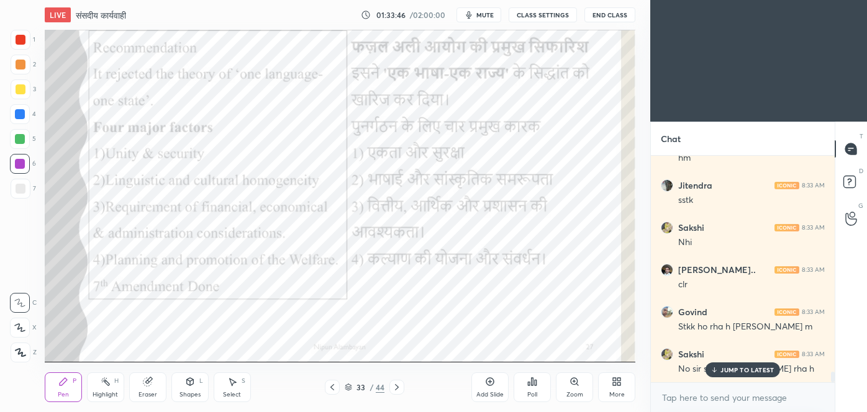
click at [471, 16] on icon "button" at bounding box center [469, 14] width 6 height 7
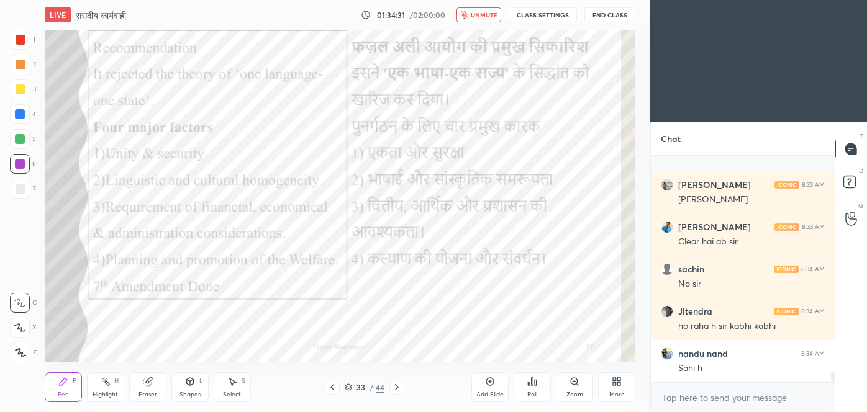
scroll to position [5017, 0]
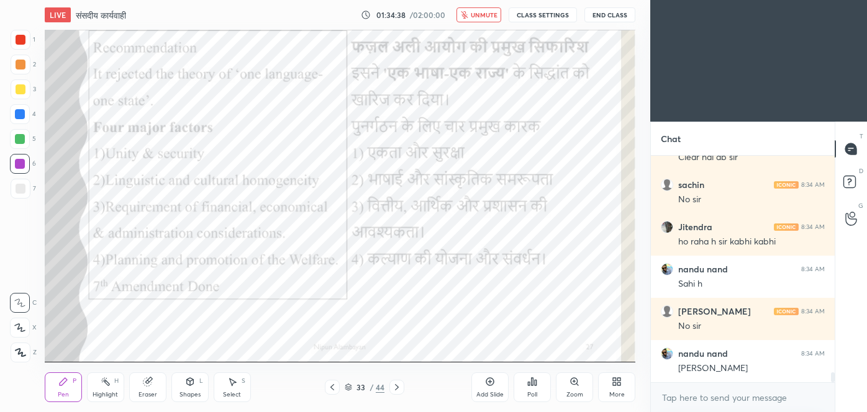
click at [482, 15] on span "unmute" at bounding box center [484, 15] width 27 height 9
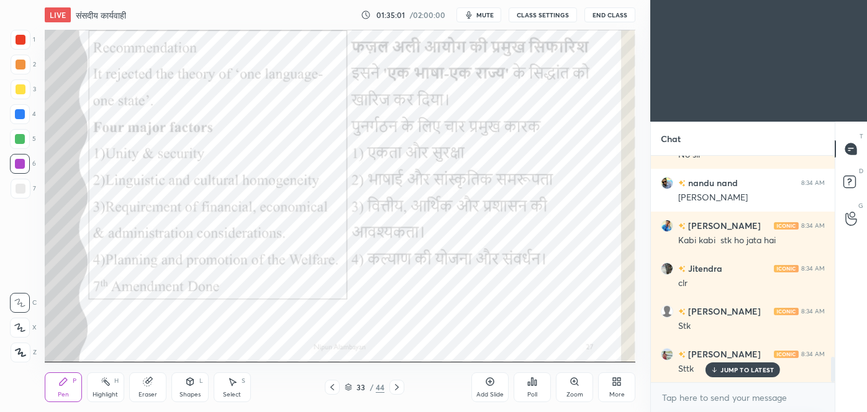
scroll to position [1839, 0]
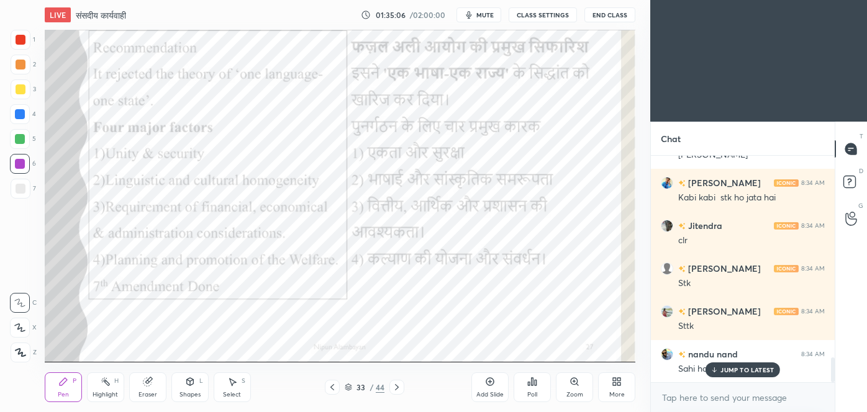
click at [735, 370] on p "JUMP TO LATEST" at bounding box center [747, 369] width 53 height 7
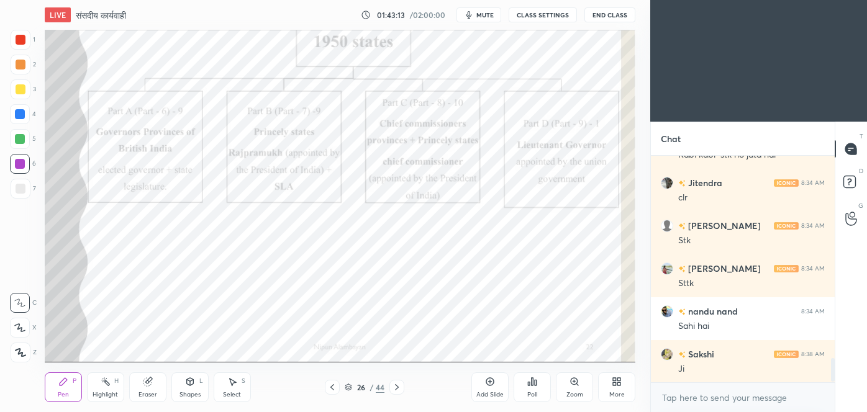
scroll to position [1924, 0]
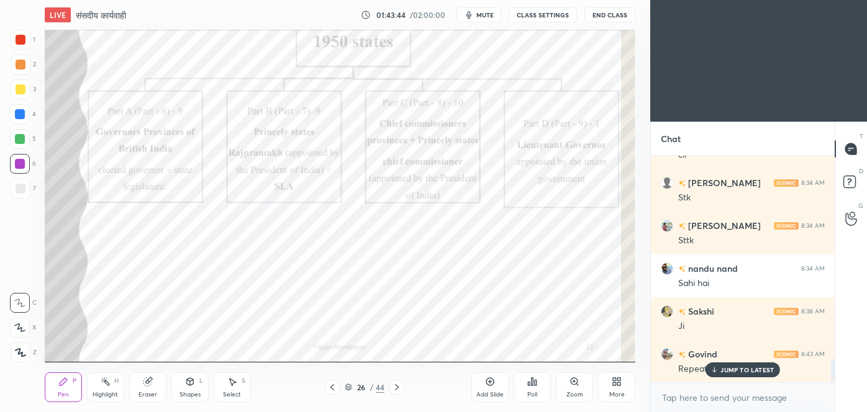
click at [483, 10] on button "mute" at bounding box center [479, 14] width 45 height 15
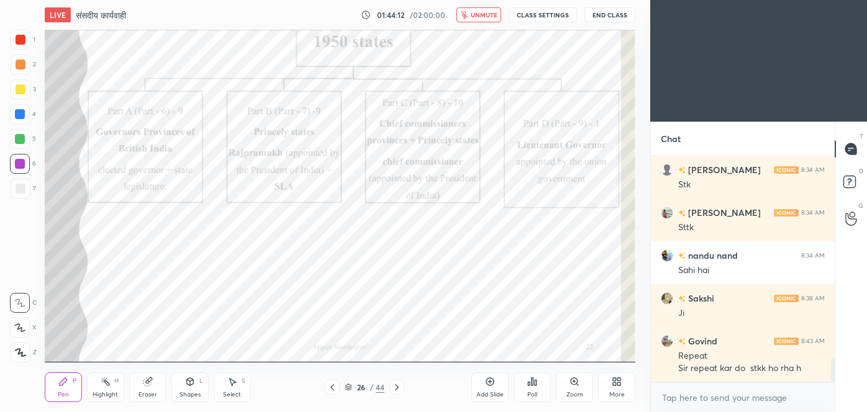
click at [477, 14] on span "unmute" at bounding box center [484, 15] width 27 height 9
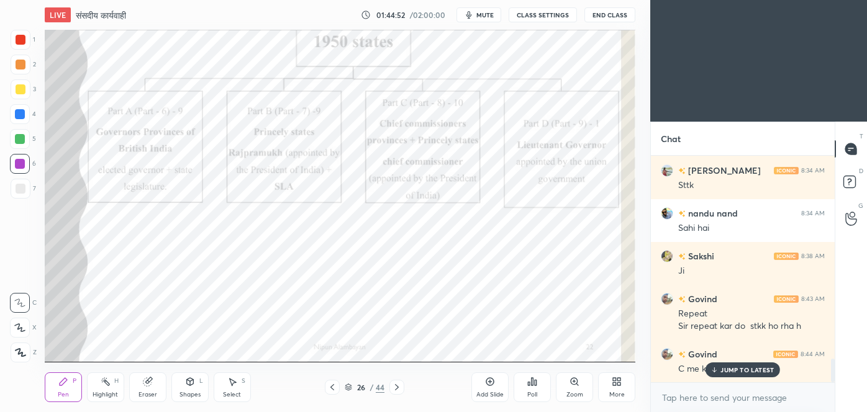
click at [734, 370] on p "JUMP TO LATEST" at bounding box center [747, 369] width 53 height 7
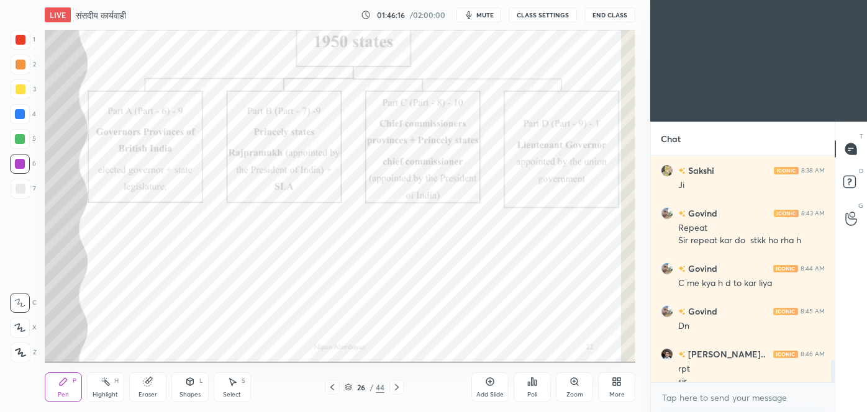
scroll to position [2078, 0]
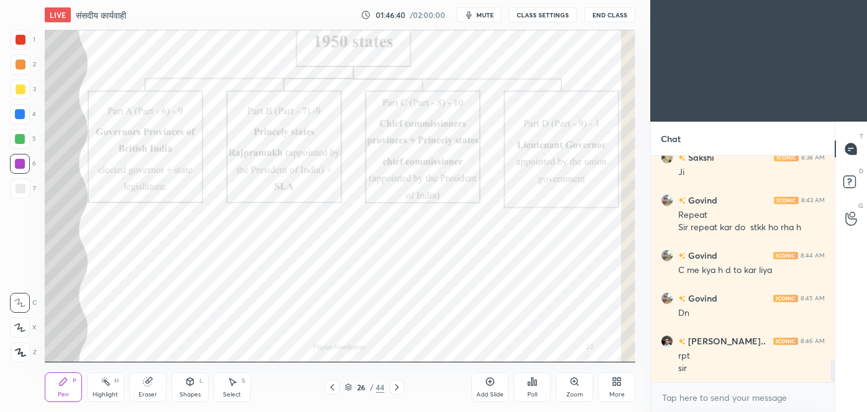
drag, startPoint x: 492, startPoint y: 388, endPoint x: 493, endPoint y: 373, distance: 14.9
click at [493, 383] on div "Add Slide" at bounding box center [489, 388] width 37 height 30
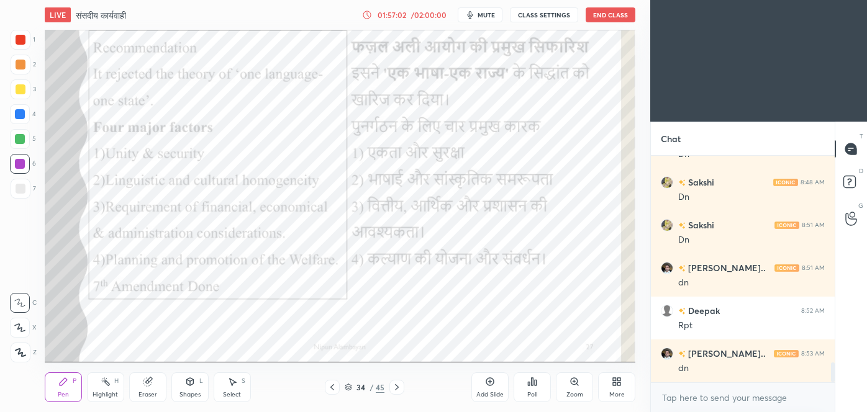
scroll to position [2421, 0]
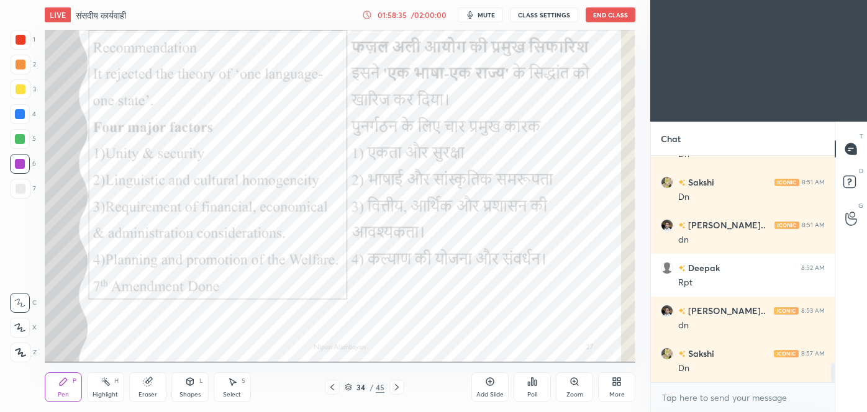
click at [481, 12] on span "mute" at bounding box center [486, 15] width 17 height 9
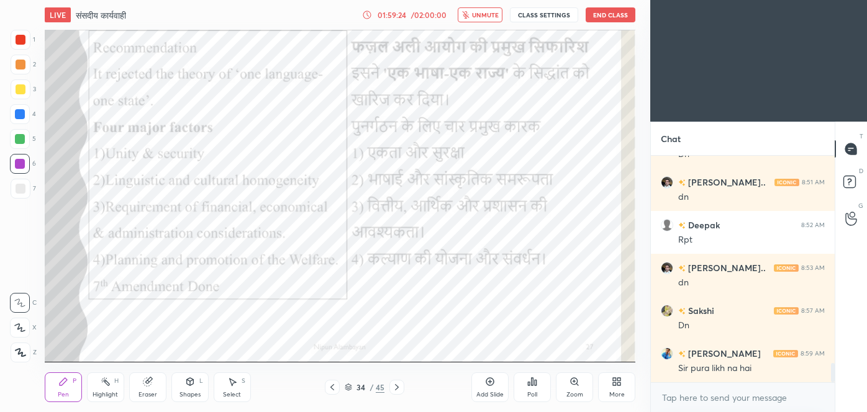
click at [495, 25] on div "LIVE संसदीय कार्यवाही 01:59:24 / 02:00:00 unmute CLASS SETTINGS End Class" at bounding box center [340, 15] width 591 height 30
click at [495, 12] on span "unmute" at bounding box center [485, 15] width 27 height 9
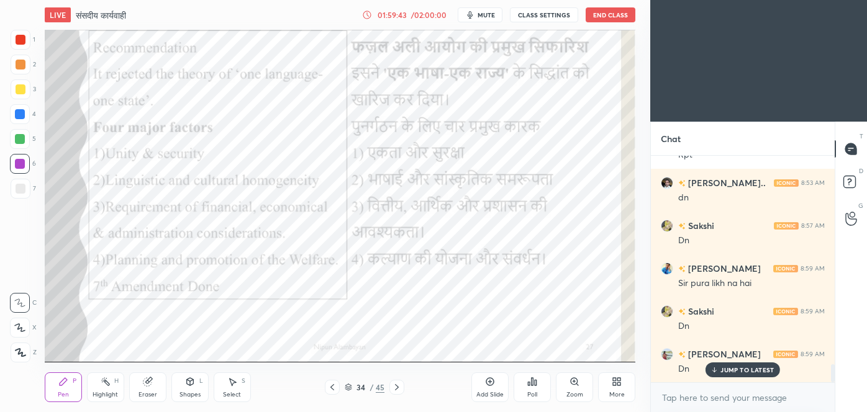
scroll to position [2592, 0]
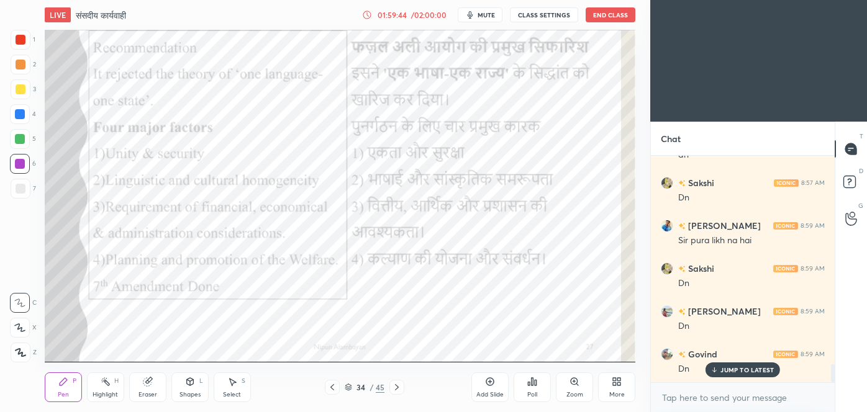
click at [492, 17] on span "mute" at bounding box center [486, 15] width 17 height 9
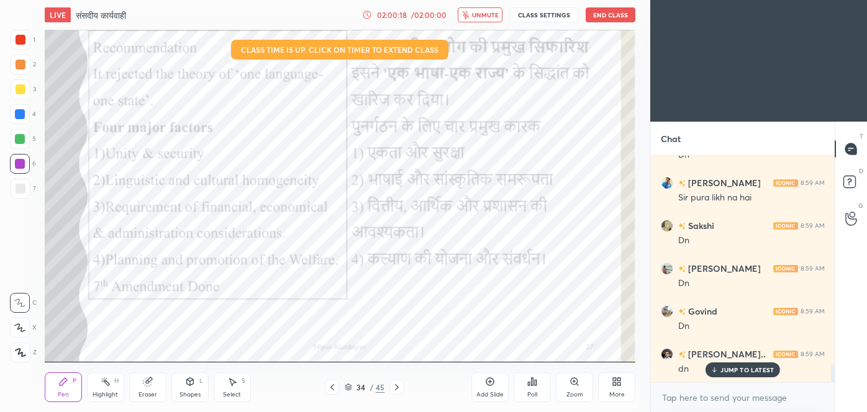
click at [482, 21] on button "unmute" at bounding box center [480, 14] width 45 height 15
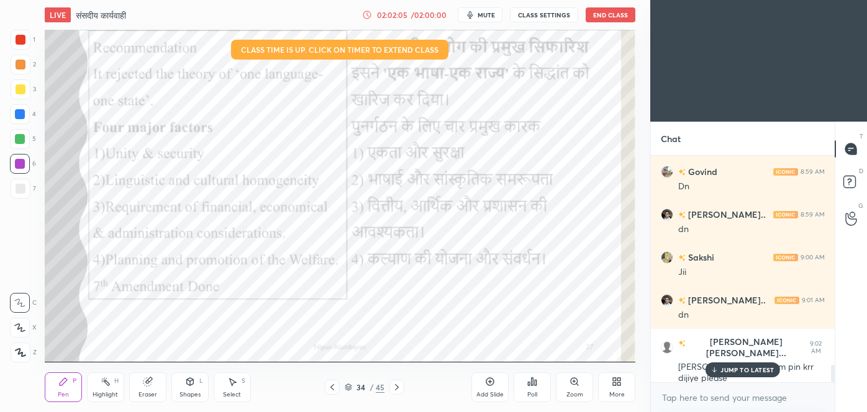
click at [761, 376] on div "JUMP TO LATEST" at bounding box center [743, 370] width 75 height 15
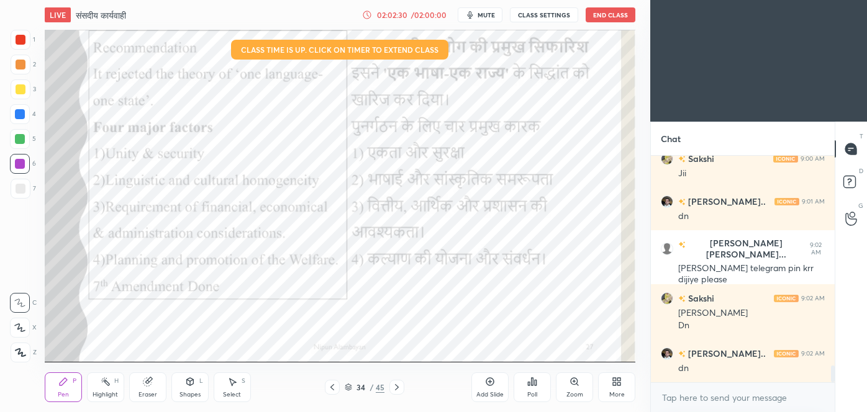
scroll to position [2916, 0]
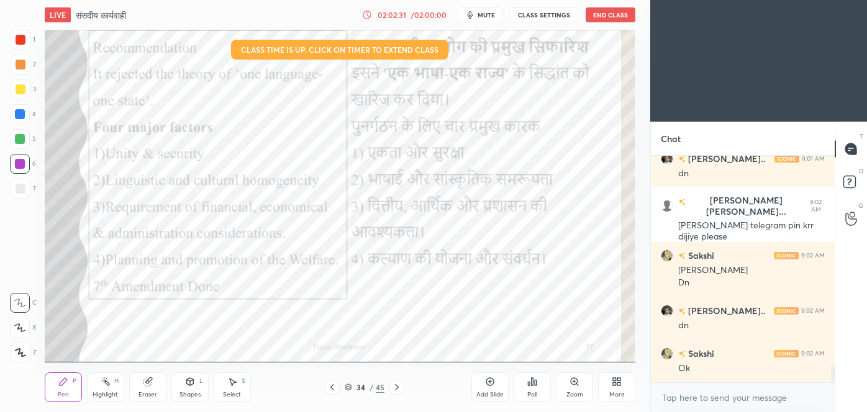
click at [603, 16] on button "End Class" at bounding box center [611, 14] width 50 height 15
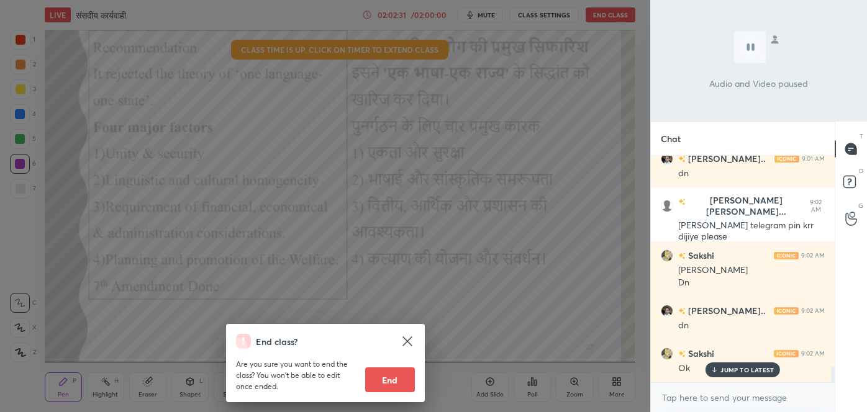
scroll to position [2959, 0]
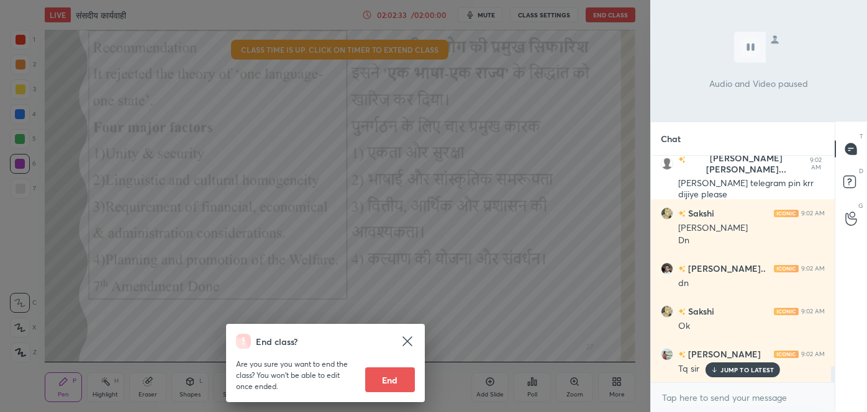
click at [383, 383] on button "End" at bounding box center [390, 380] width 50 height 25
type textarea "x"
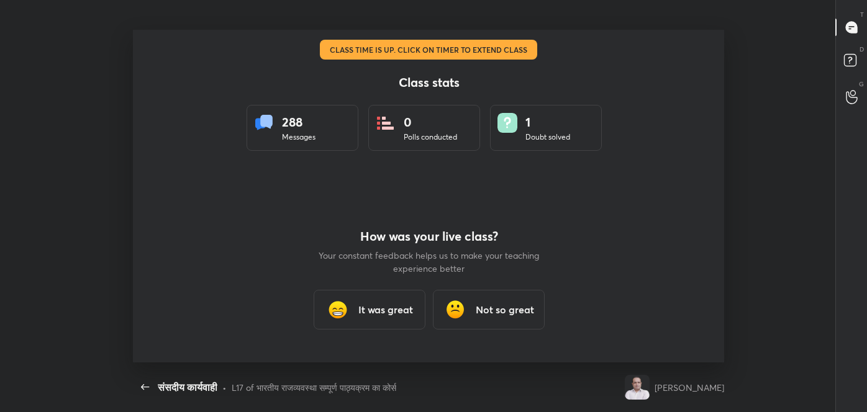
scroll to position [0, 0]
click at [384, 307] on h3 "It was great" at bounding box center [385, 310] width 55 height 15
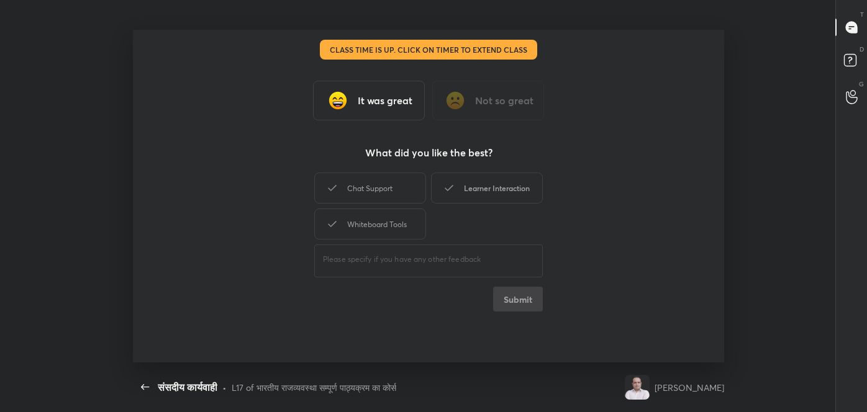
click at [518, 191] on div "Learner Interaction" at bounding box center [487, 188] width 112 height 31
click at [510, 291] on button "Submit" at bounding box center [518, 299] width 50 height 25
